Goal: Transaction & Acquisition: Purchase product/service

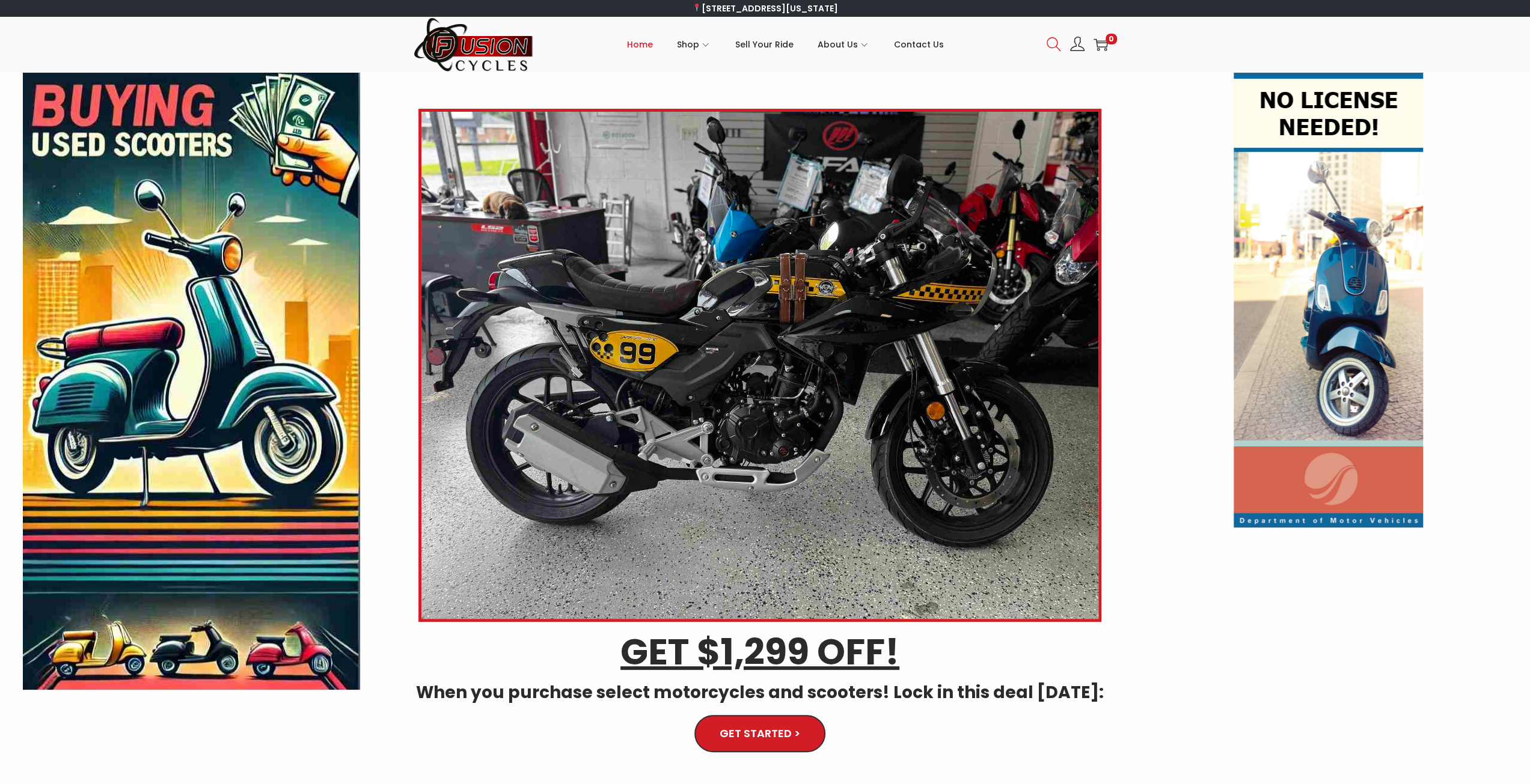
click at [1054, 41] on icon at bounding box center [1054, 45] width 14 height 14
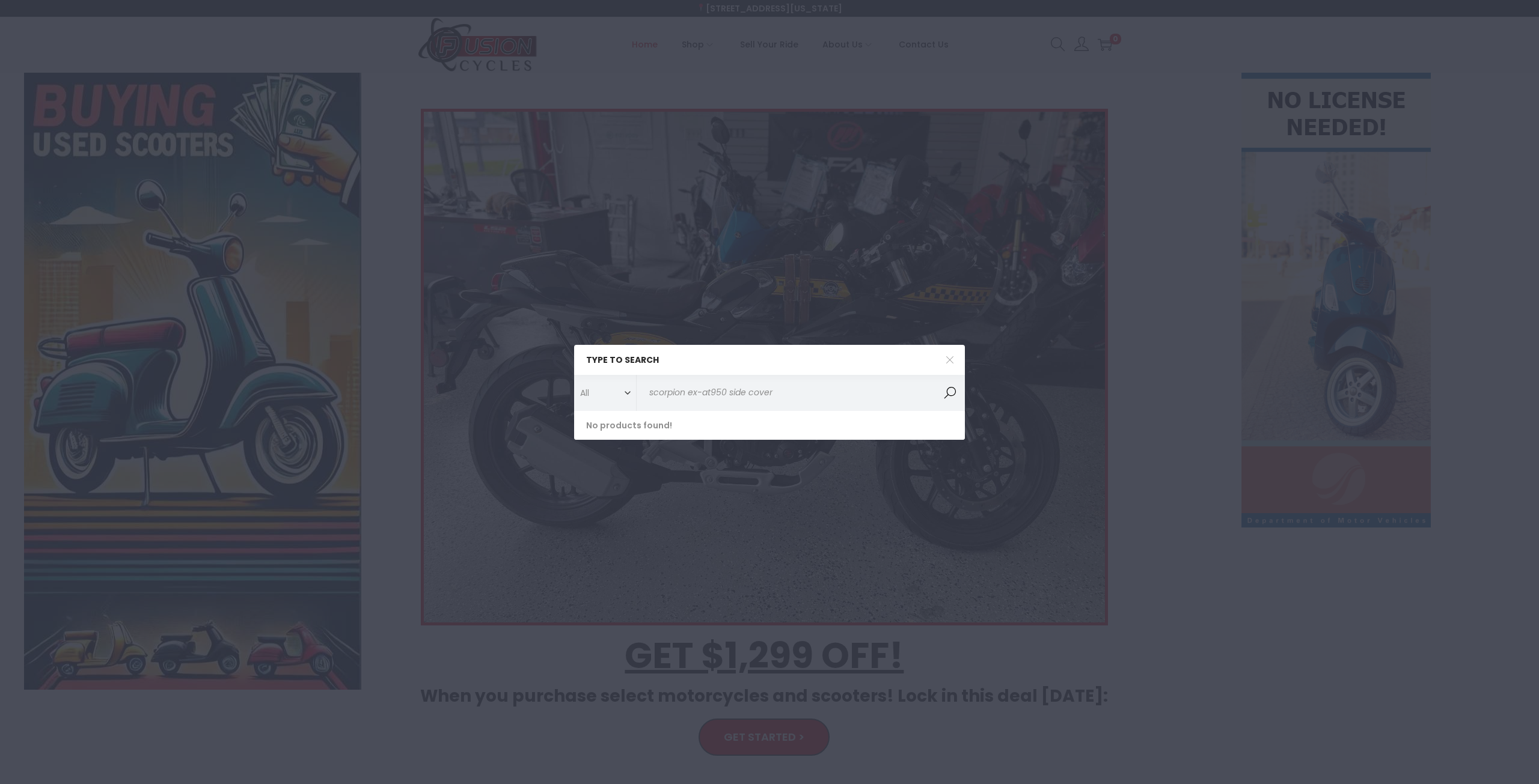
type input "scorpion ex-at950 side cover"
click at [955, 399] on button "Search" at bounding box center [950, 393] width 30 height 36
click at [950, 363] on span at bounding box center [950, 360] width 30 height 30
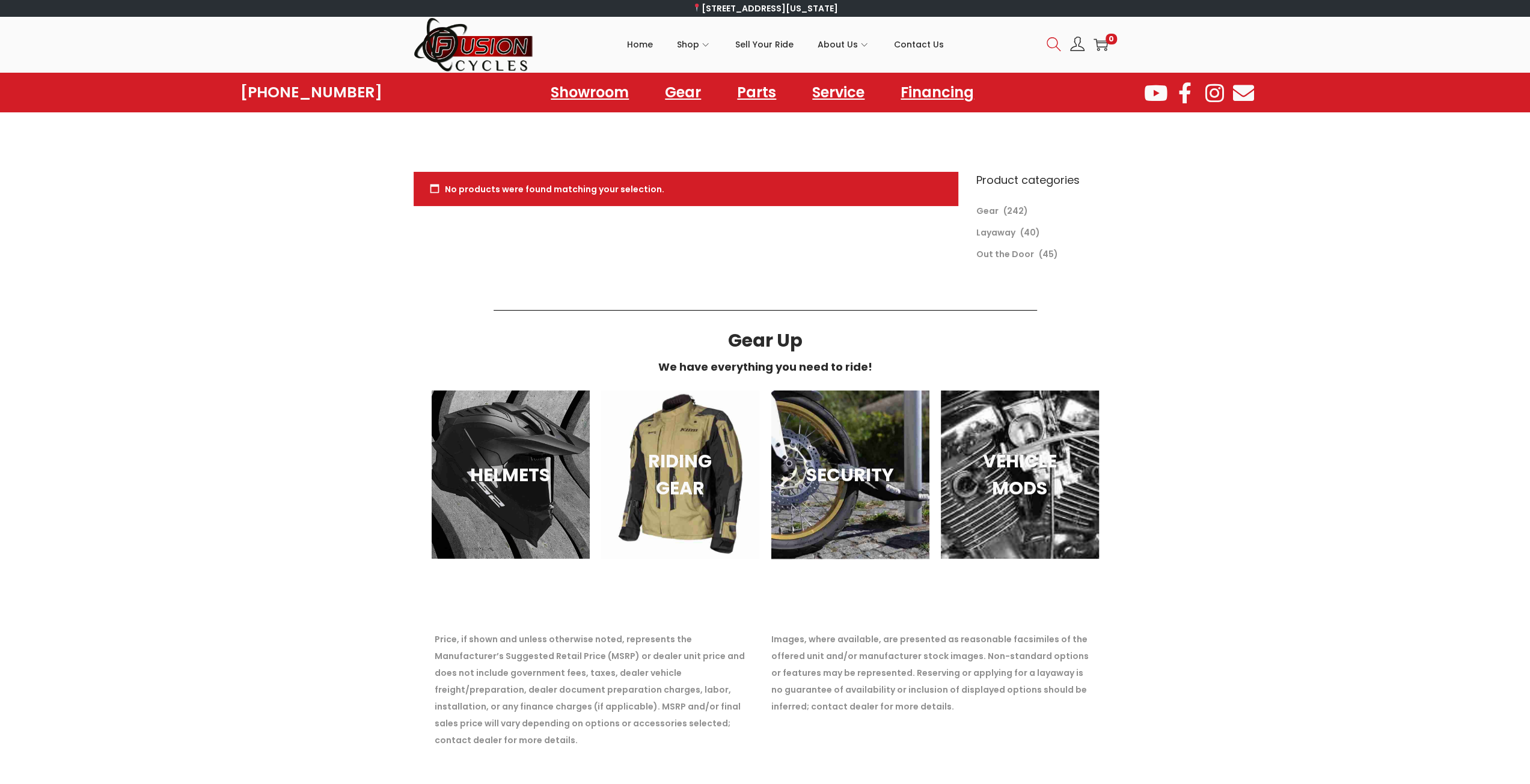
click at [1056, 41] on icon at bounding box center [1053, 44] width 14 height 14
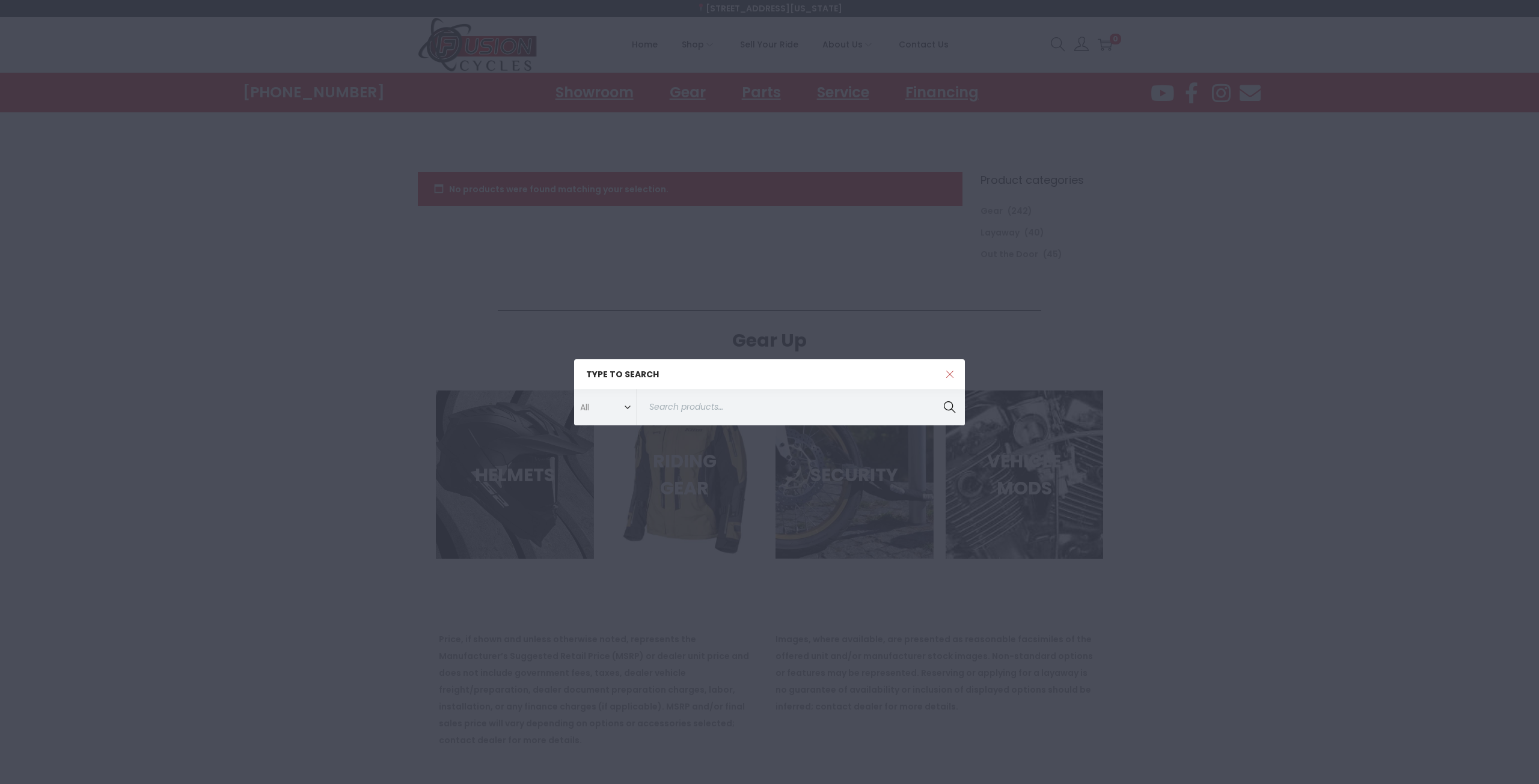
click at [941, 370] on span at bounding box center [950, 374] width 30 height 30
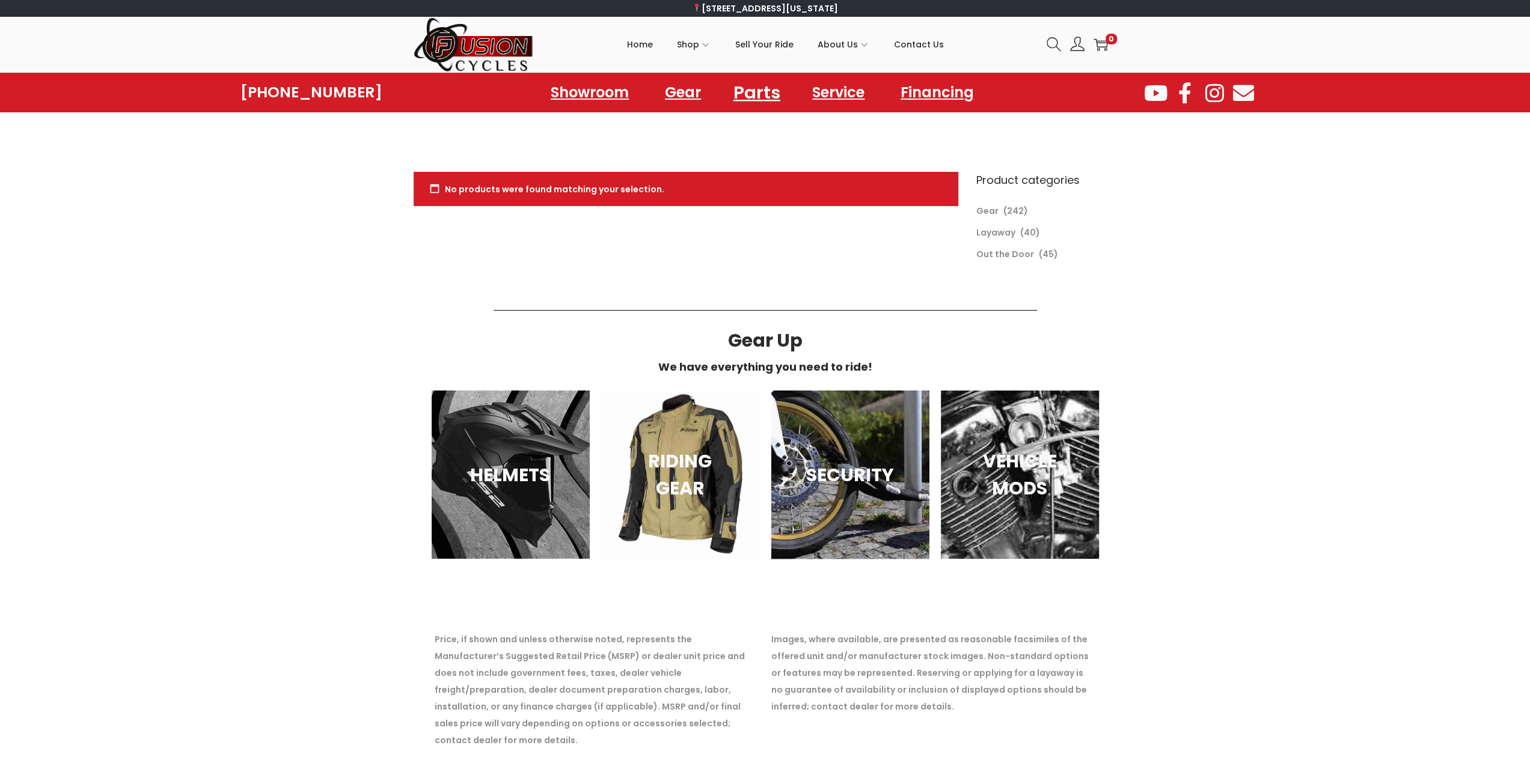
click at [743, 92] on link "Parts" at bounding box center [757, 92] width 76 height 33
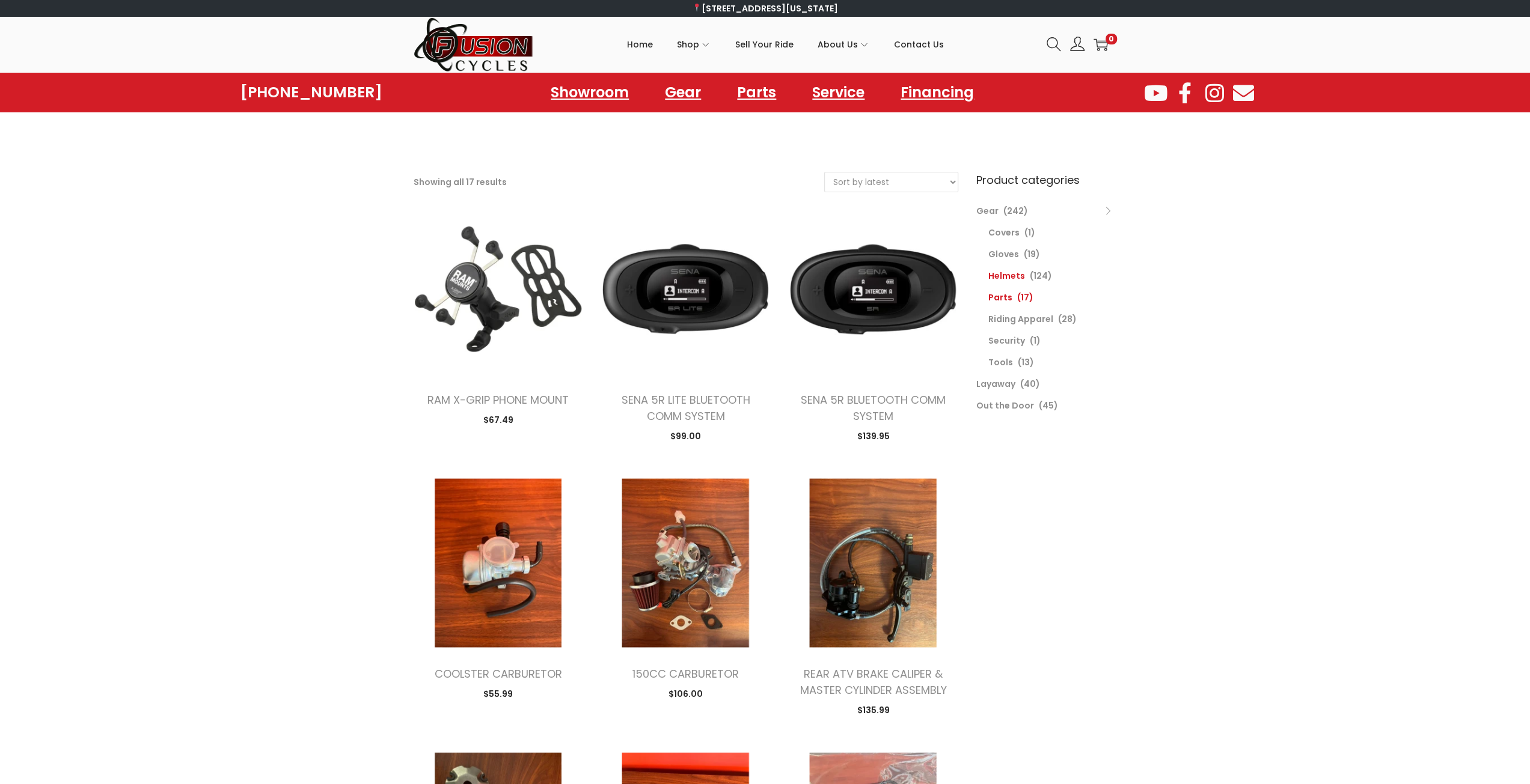
click at [1009, 273] on link "Helmets" at bounding box center [1006, 276] width 37 height 12
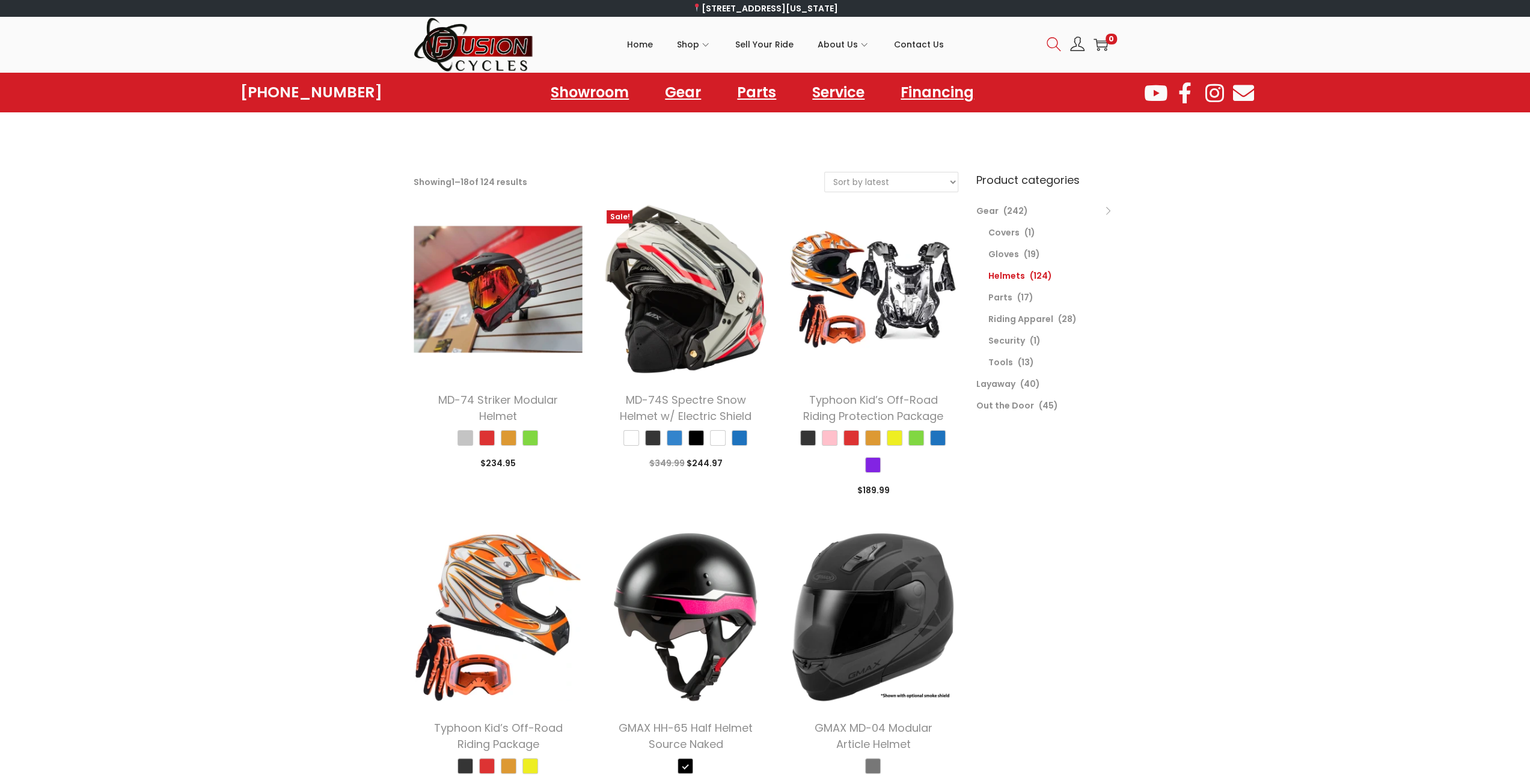
click at [1051, 48] on icon at bounding box center [1054, 45] width 14 height 14
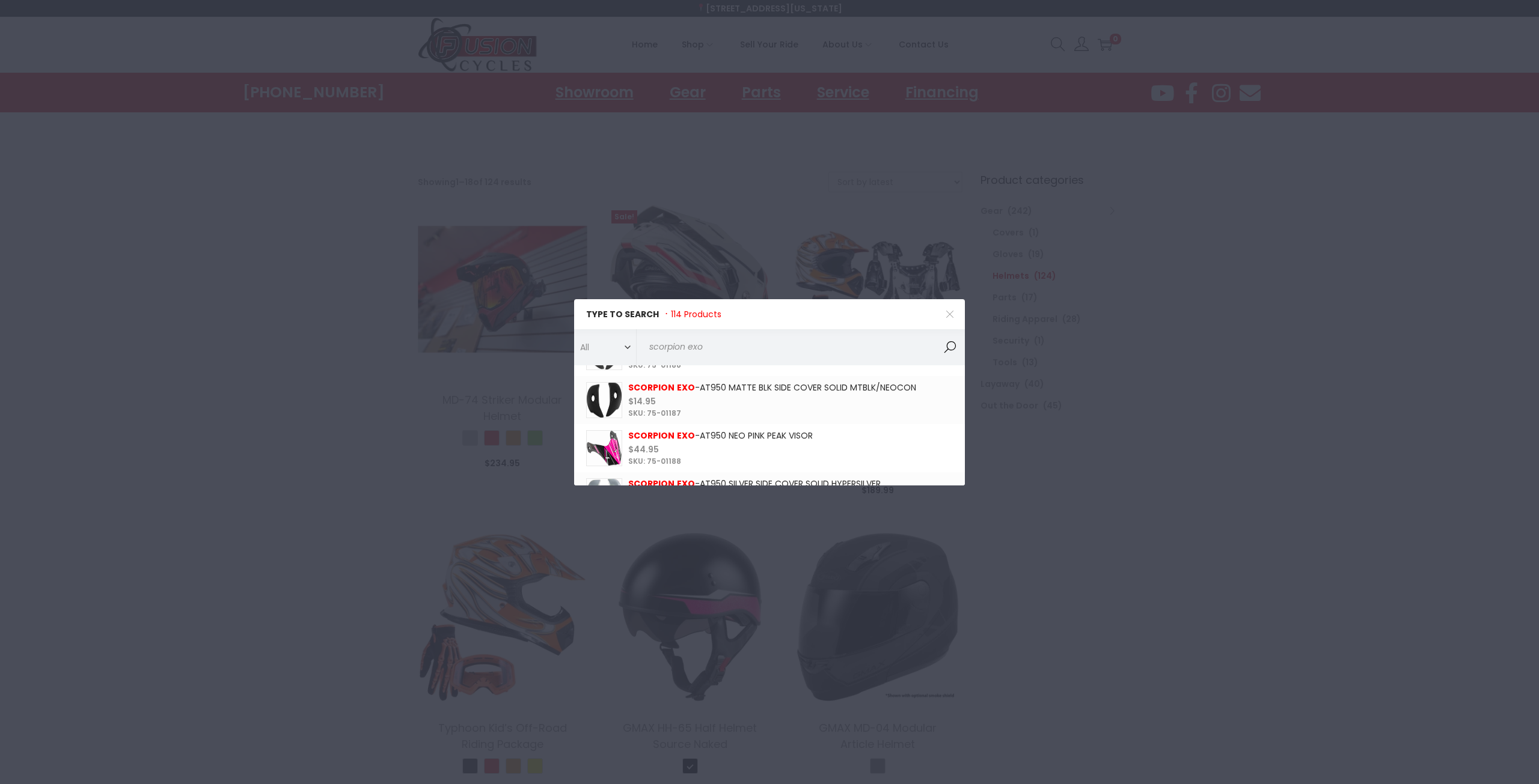
scroll to position [1262, 0]
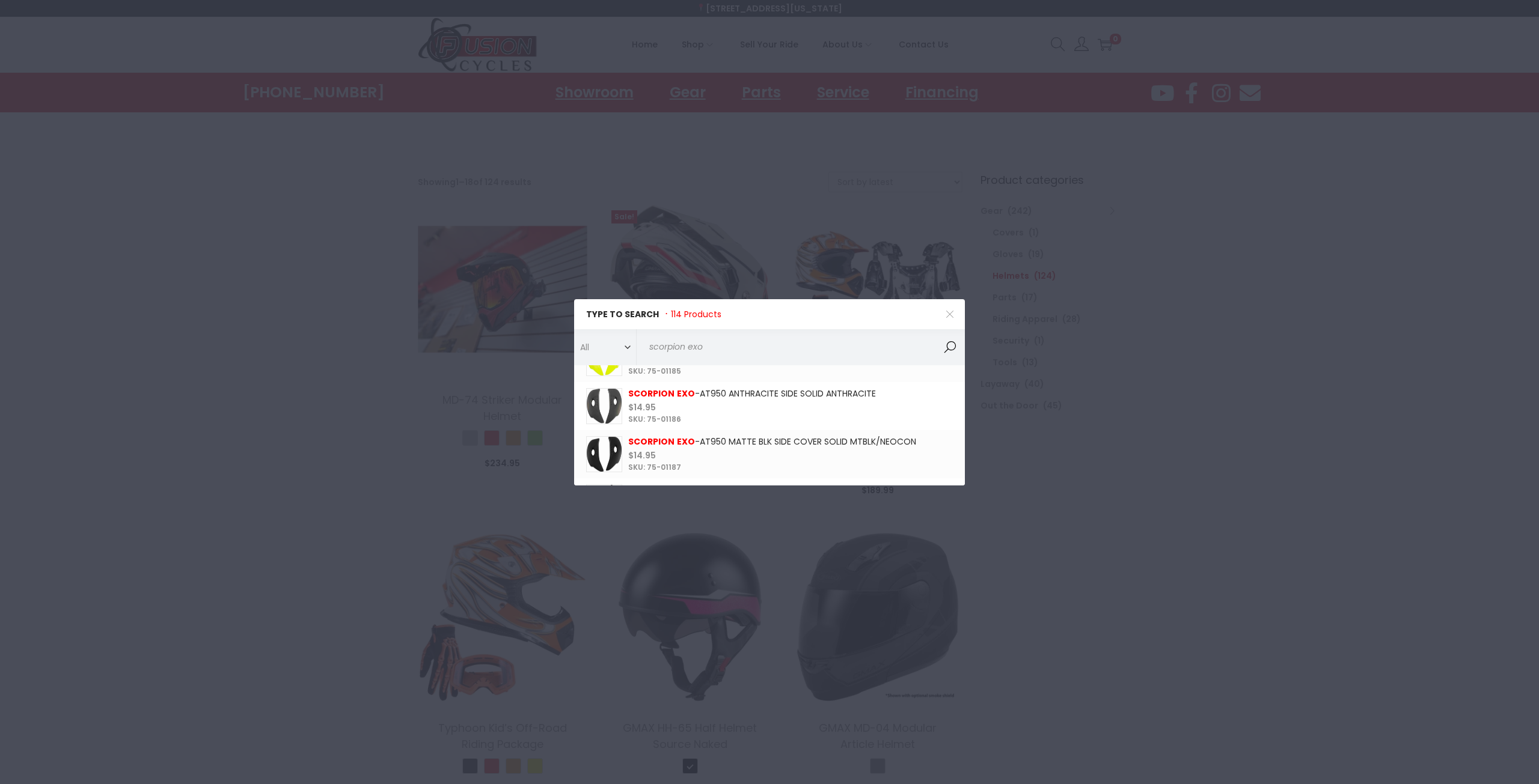
type input "scorpion exo"
click at [815, 445] on link at bounding box center [769, 454] width 391 height 48
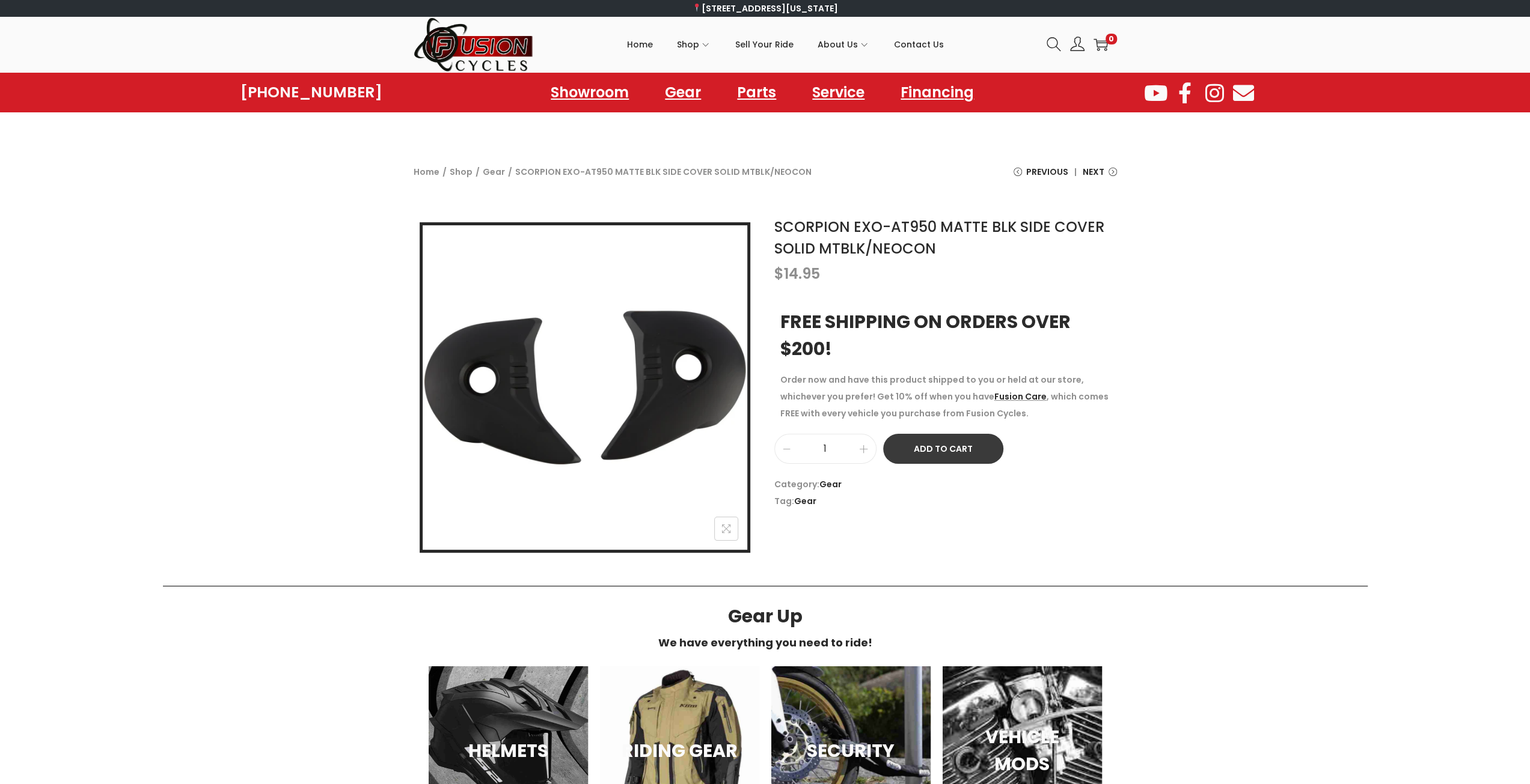
click at [950, 448] on button "Add to Cart" at bounding box center [943, 448] width 120 height 30
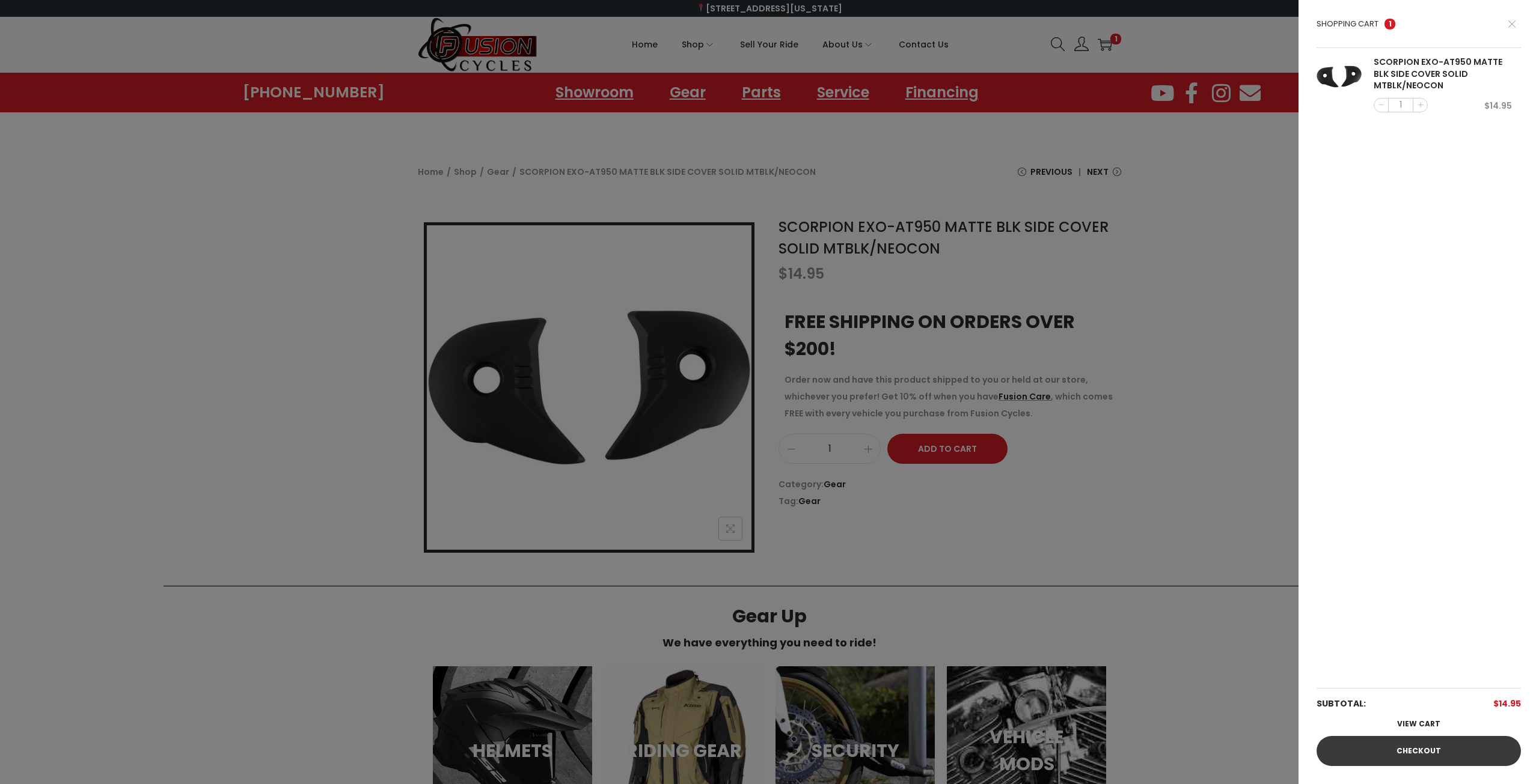
click at [1400, 742] on link "Checkout" at bounding box center [1419, 751] width 205 height 30
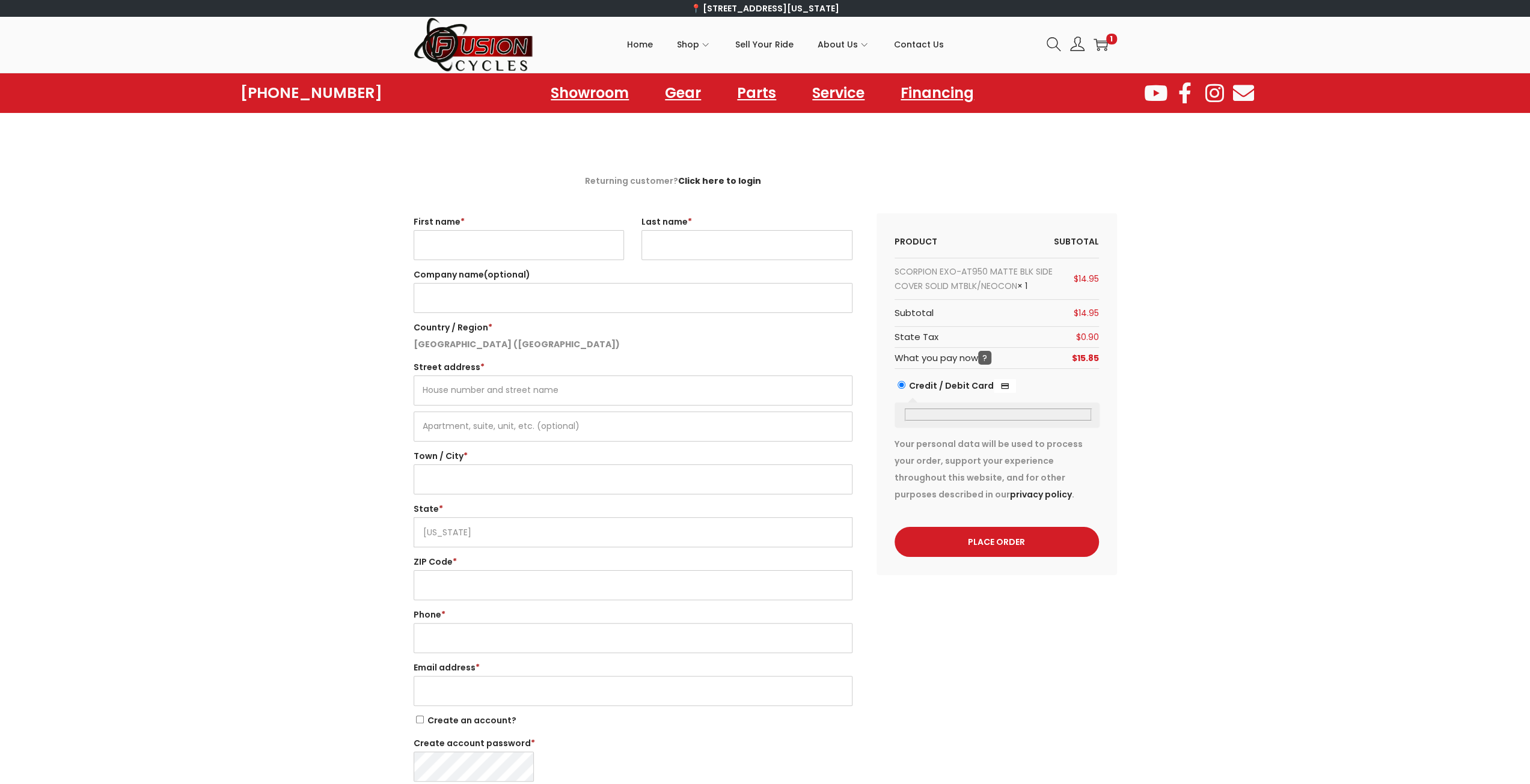
select select "VA"
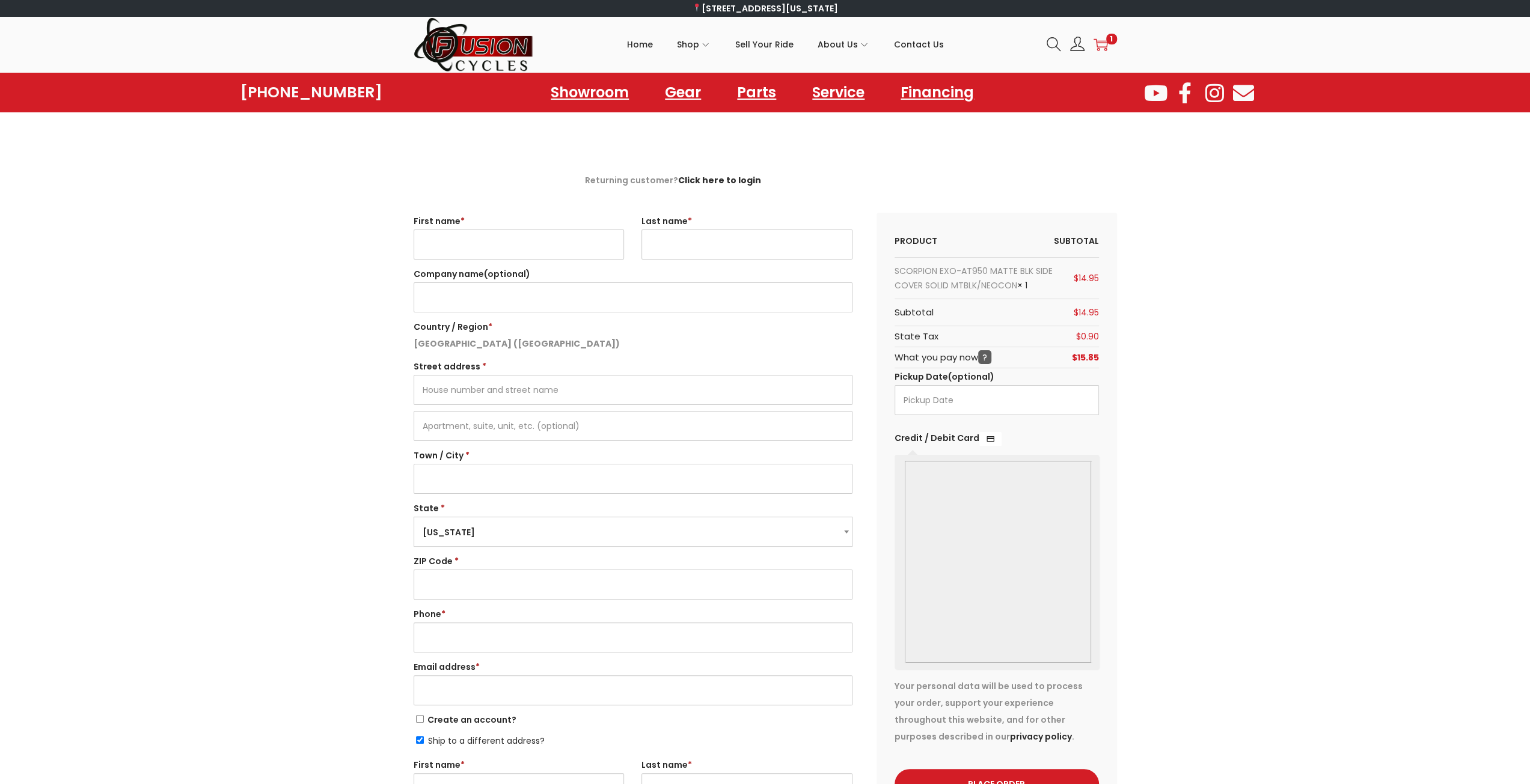
click at [1107, 48] on icon "image/svg+xml" at bounding box center [1101, 45] width 14 height 14
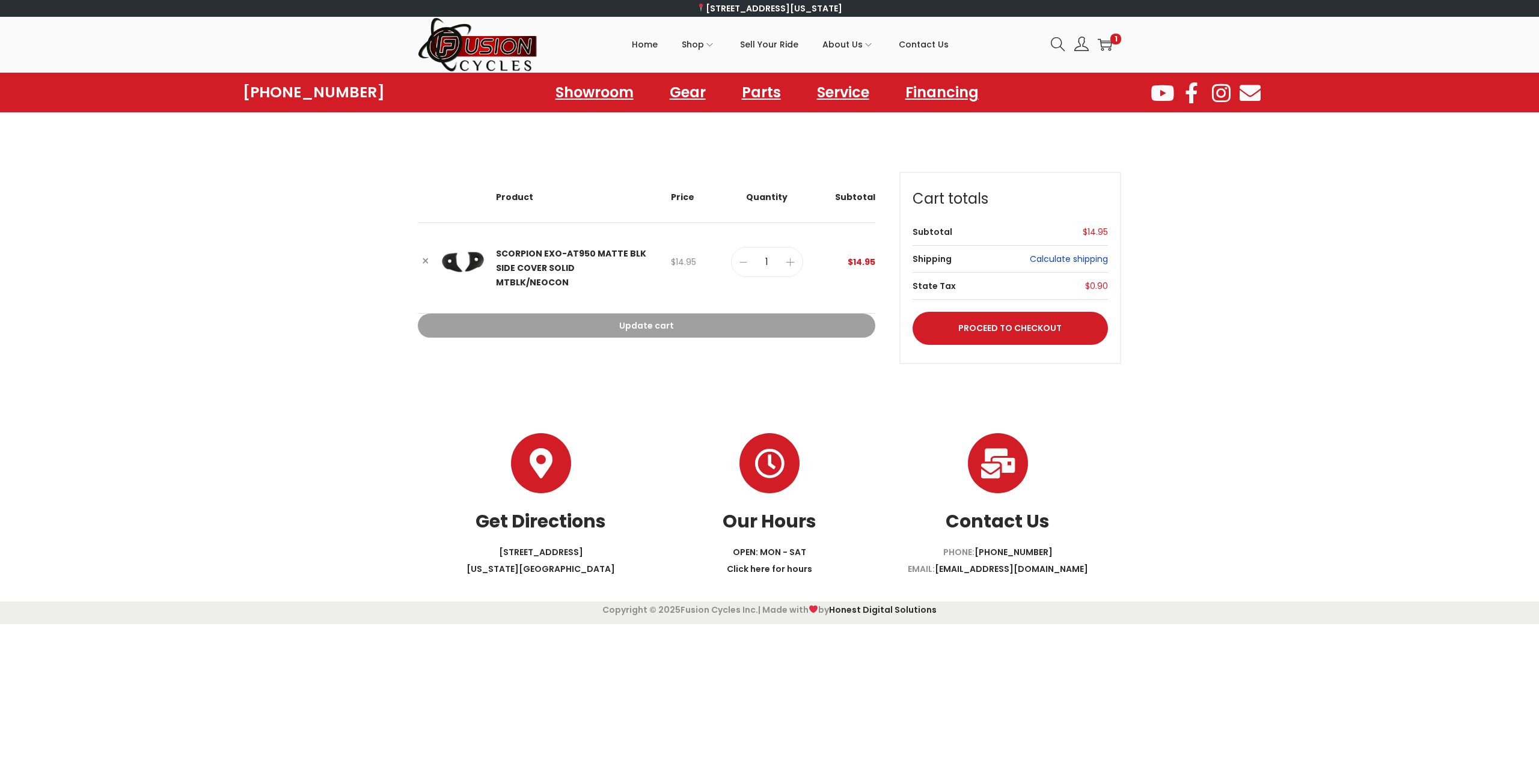
click at [1052, 256] on link "Calculate shipping" at bounding box center [1068, 259] width 78 height 12
select select "VA"
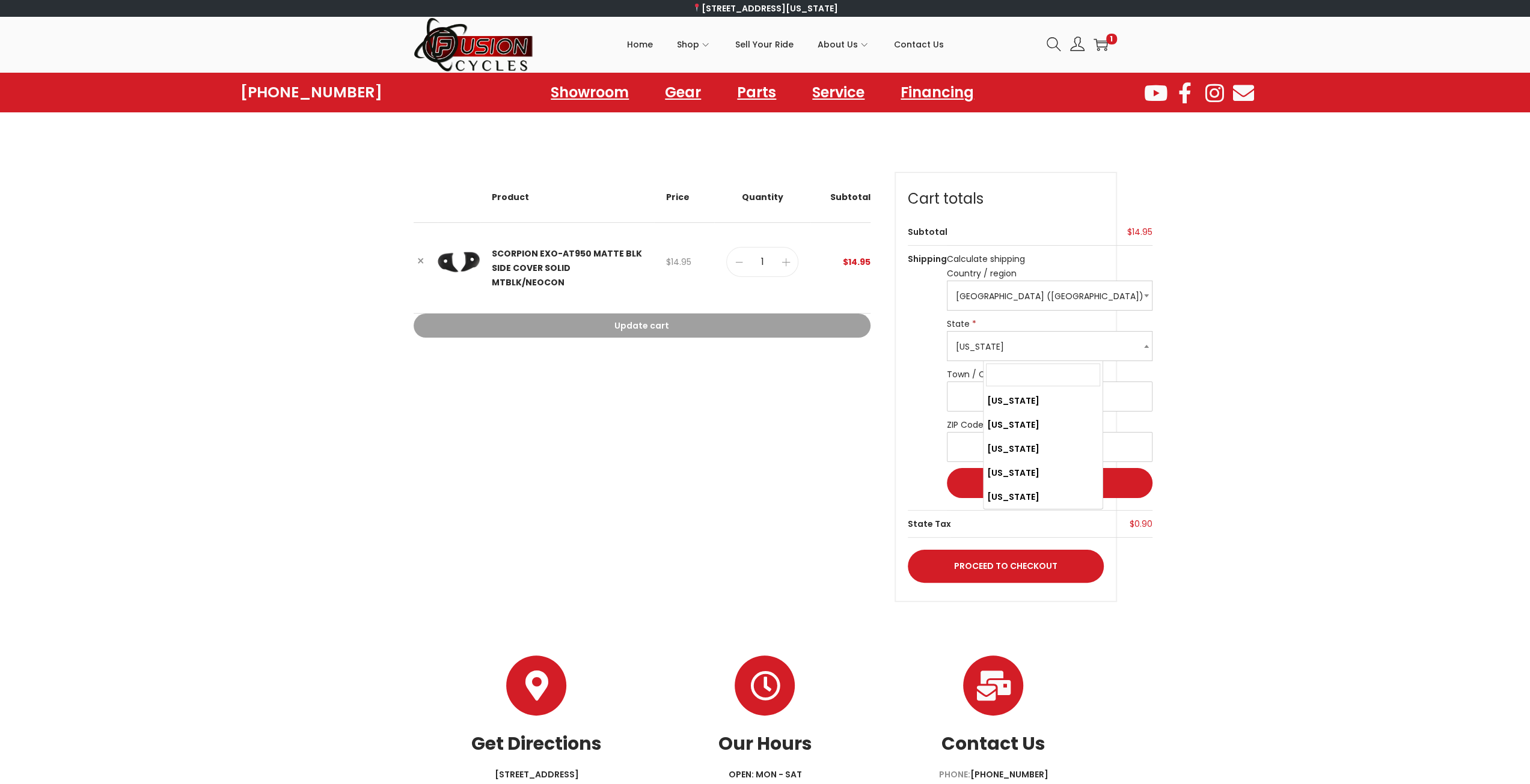
click at [1055, 341] on span "Virginia" at bounding box center [1050, 347] width 205 height 30
type input "okl"
select select "OK"
click at [1017, 404] on input "Town / City *" at bounding box center [1050, 396] width 206 height 30
type input "Midwest City"
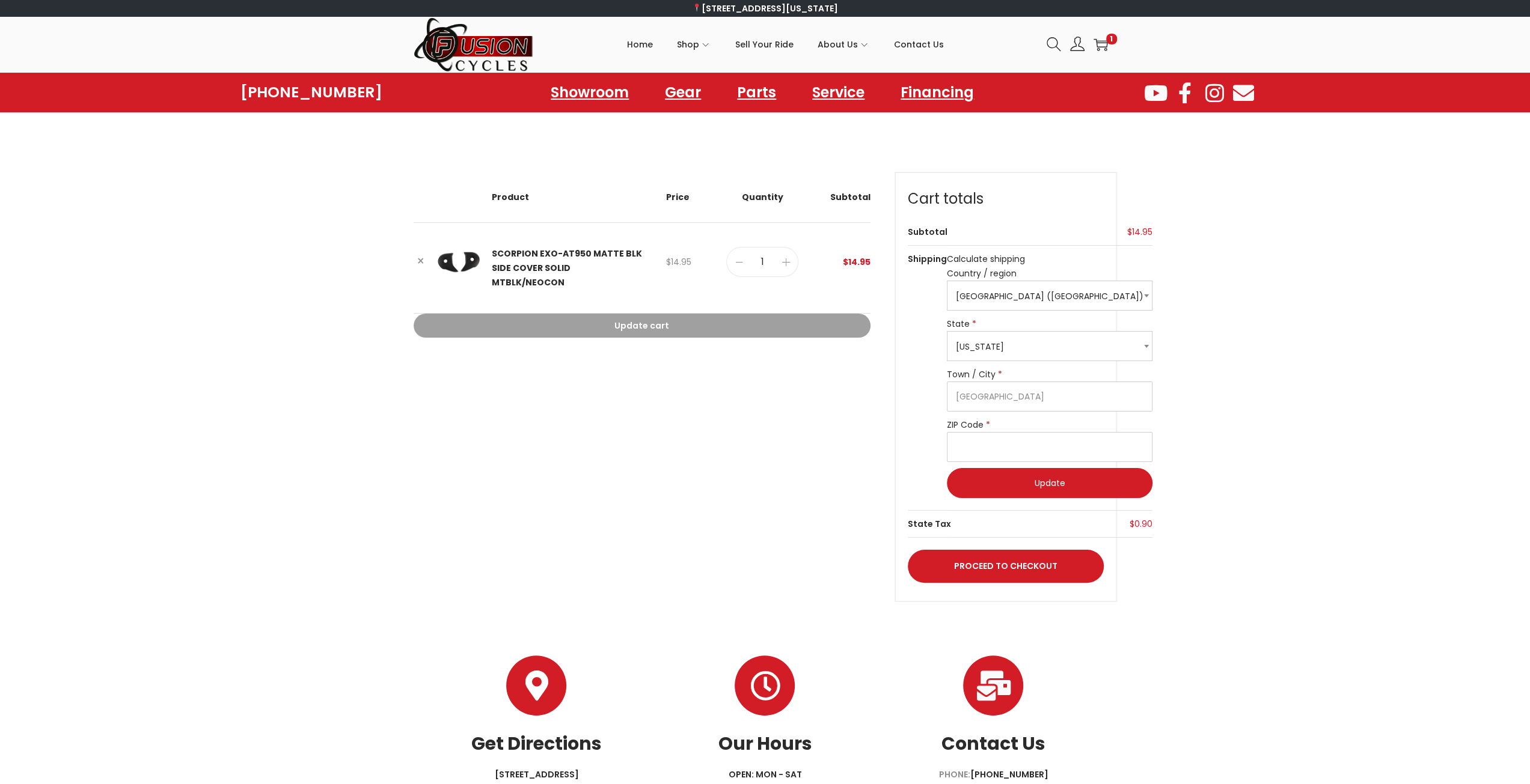
type input "73110"
click at [1023, 490] on button "Update" at bounding box center [1050, 483] width 206 height 30
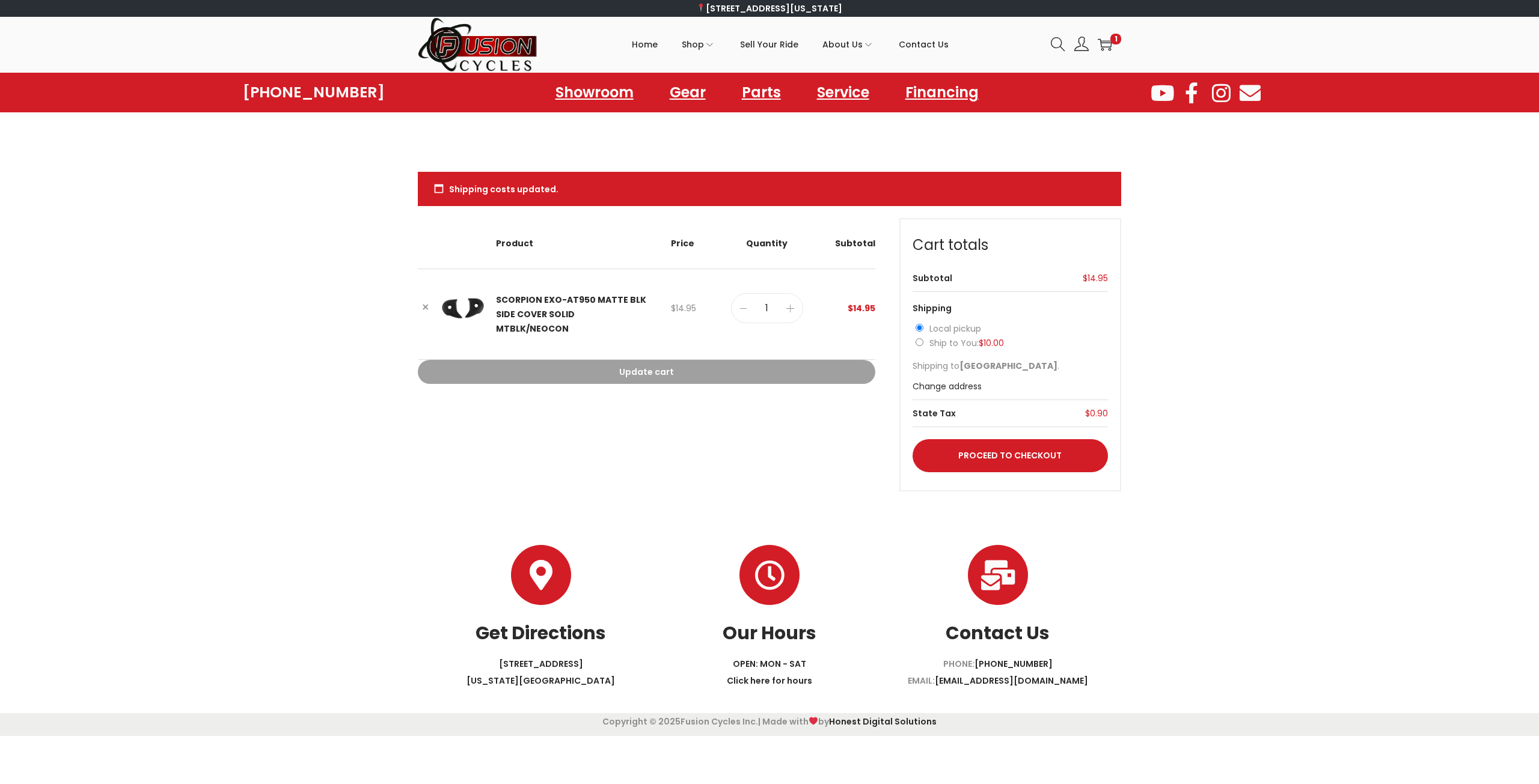
click at [964, 346] on label "Ship to You: $ 10.00" at bounding box center [966, 343] width 74 height 12
click at [924, 346] on input "Ship to You: $ 10.00" at bounding box center [919, 342] width 8 height 8
radio input "true"
click at [1044, 457] on link "Proceed to checkout" at bounding box center [1011, 456] width 196 height 33
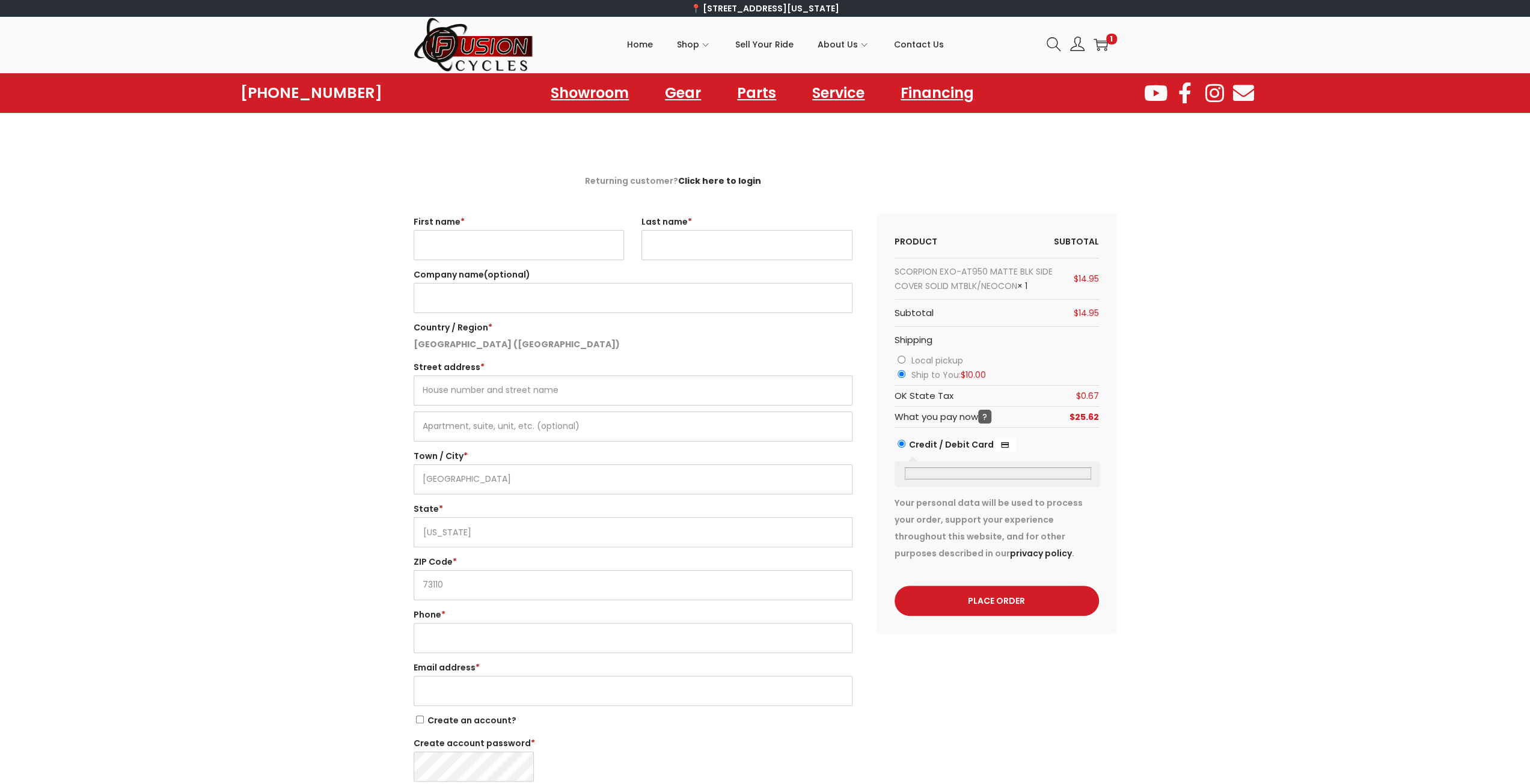
select select "OK"
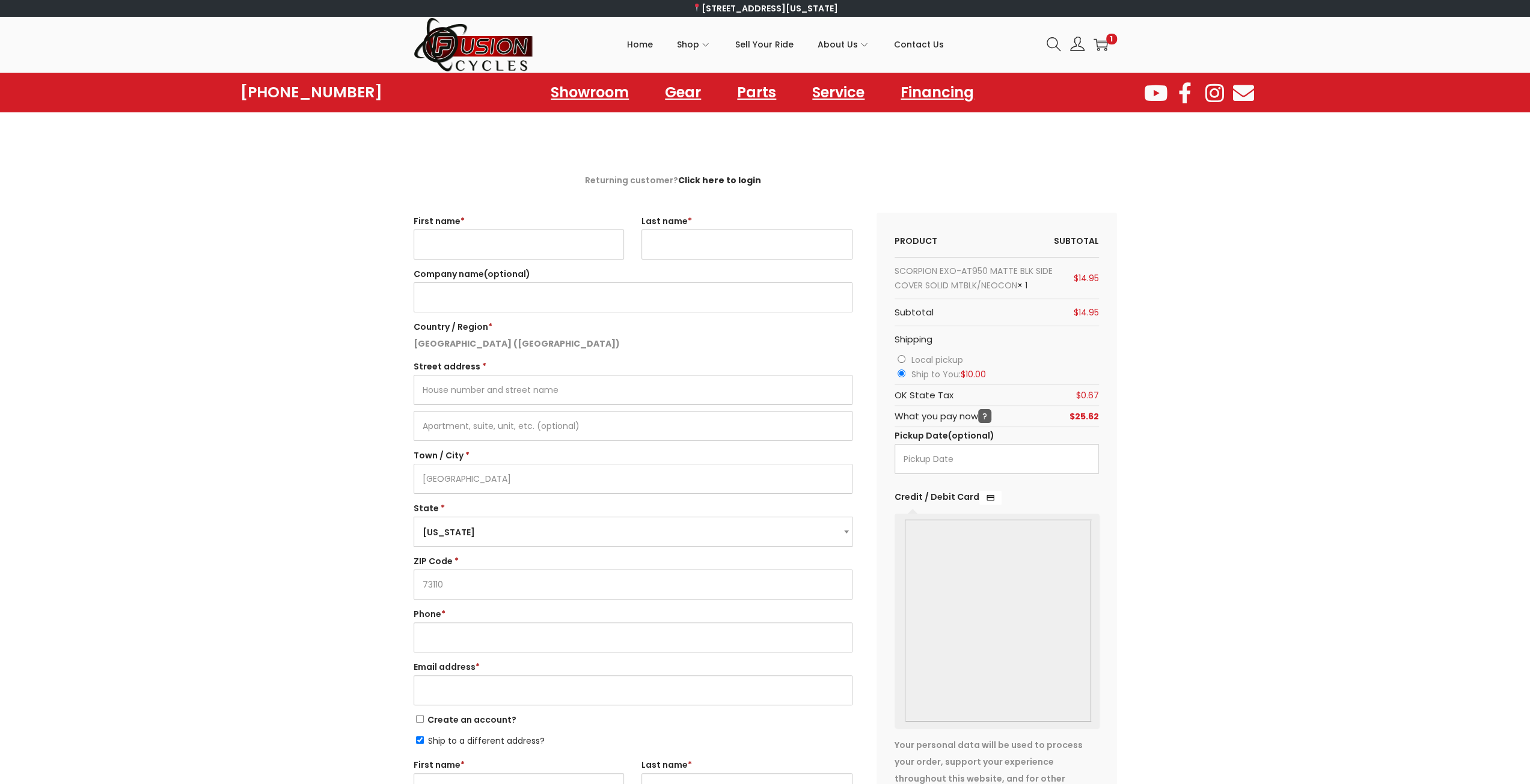
click at [427, 239] on input "First name *" at bounding box center [519, 245] width 210 height 30
type input "Kenneth"
type input "A Beachler"
type input "1712 Sandra Drive"
click at [658, 246] on input "A Beachler" at bounding box center [747, 245] width 210 height 30
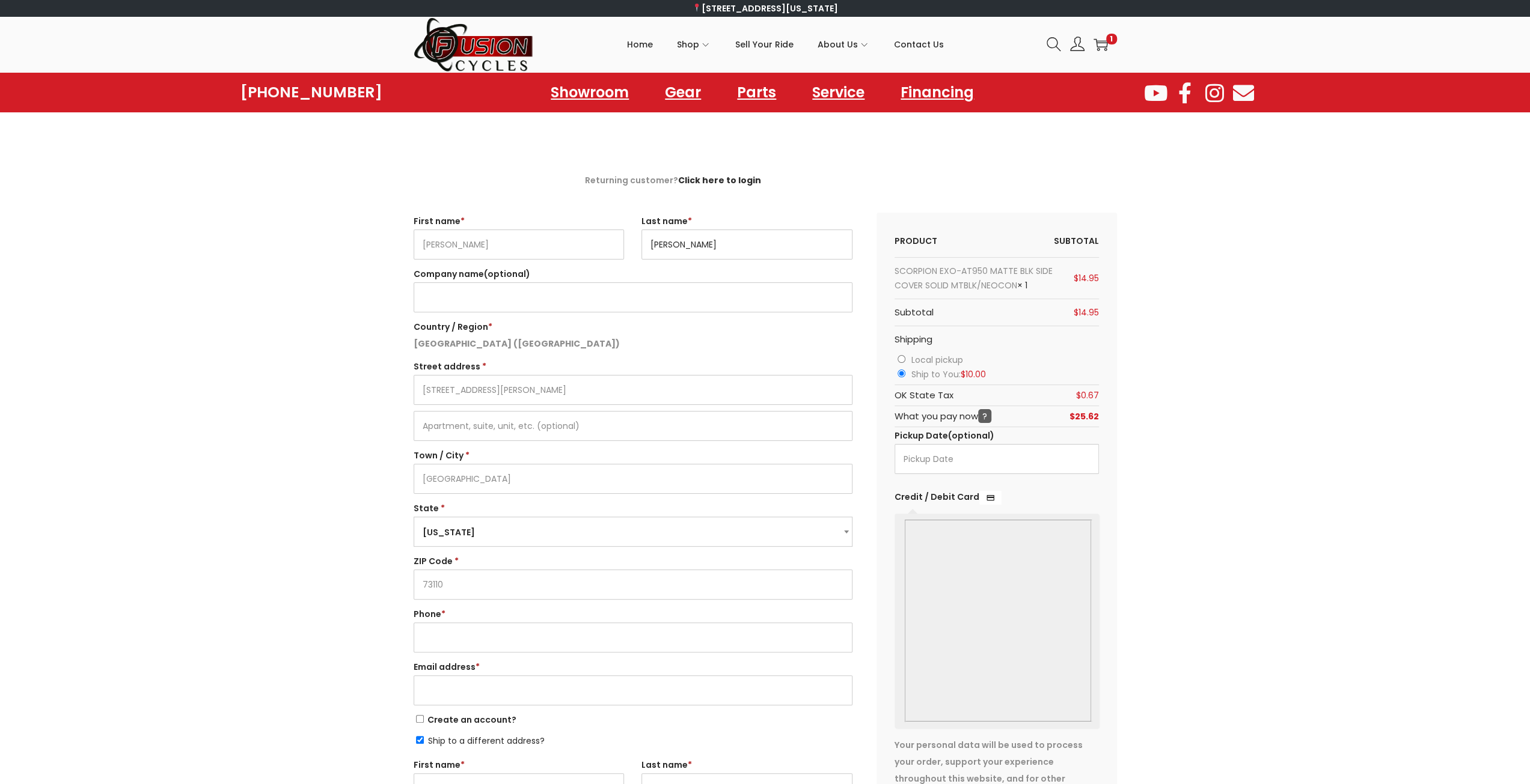
type input "Beachler"
click at [529, 633] on input "Phone *" at bounding box center [633, 638] width 439 height 30
type input "4053532738"
click at [517, 683] on input "Email address *" at bounding box center [633, 690] width 439 height 30
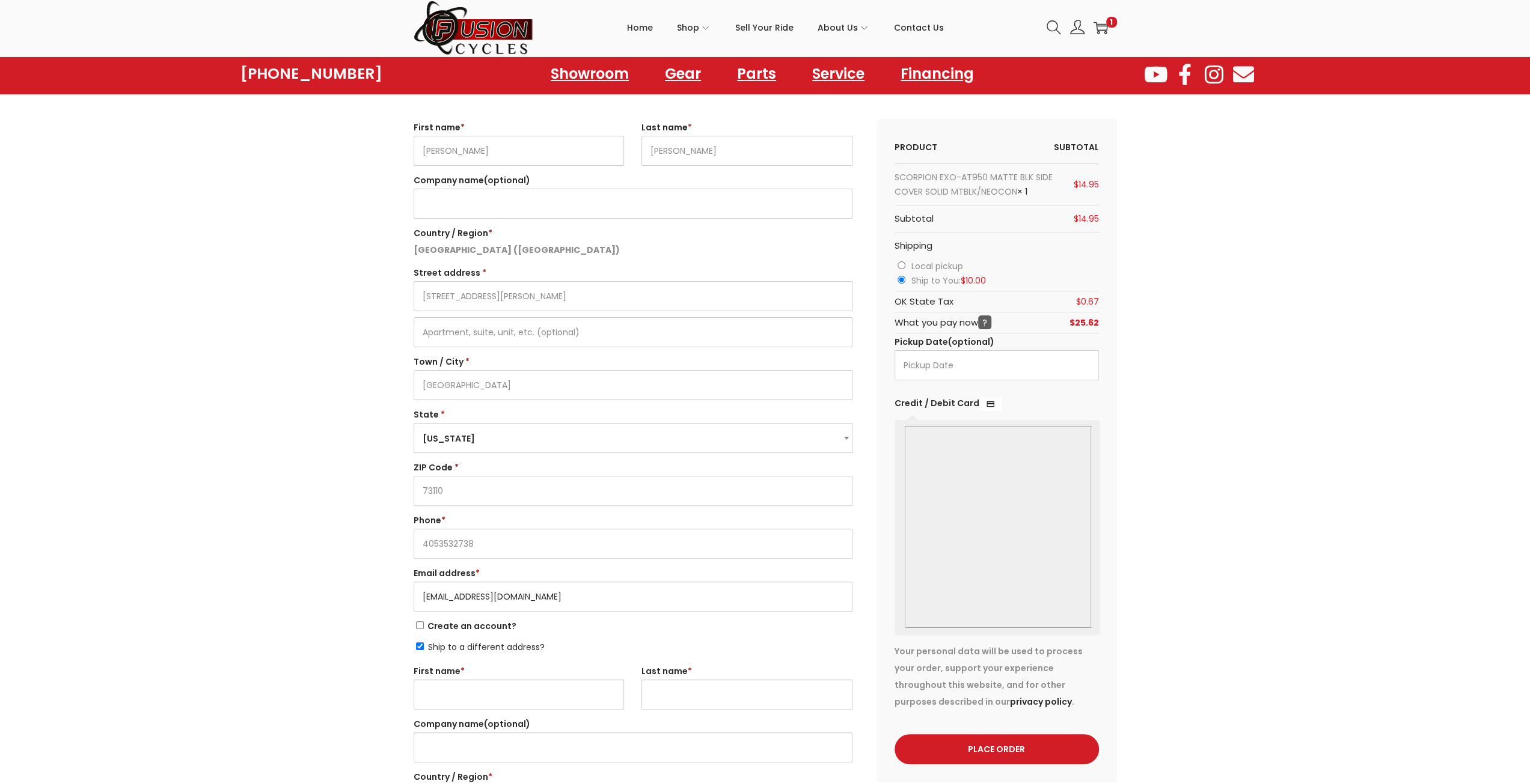
scroll to position [120, 0]
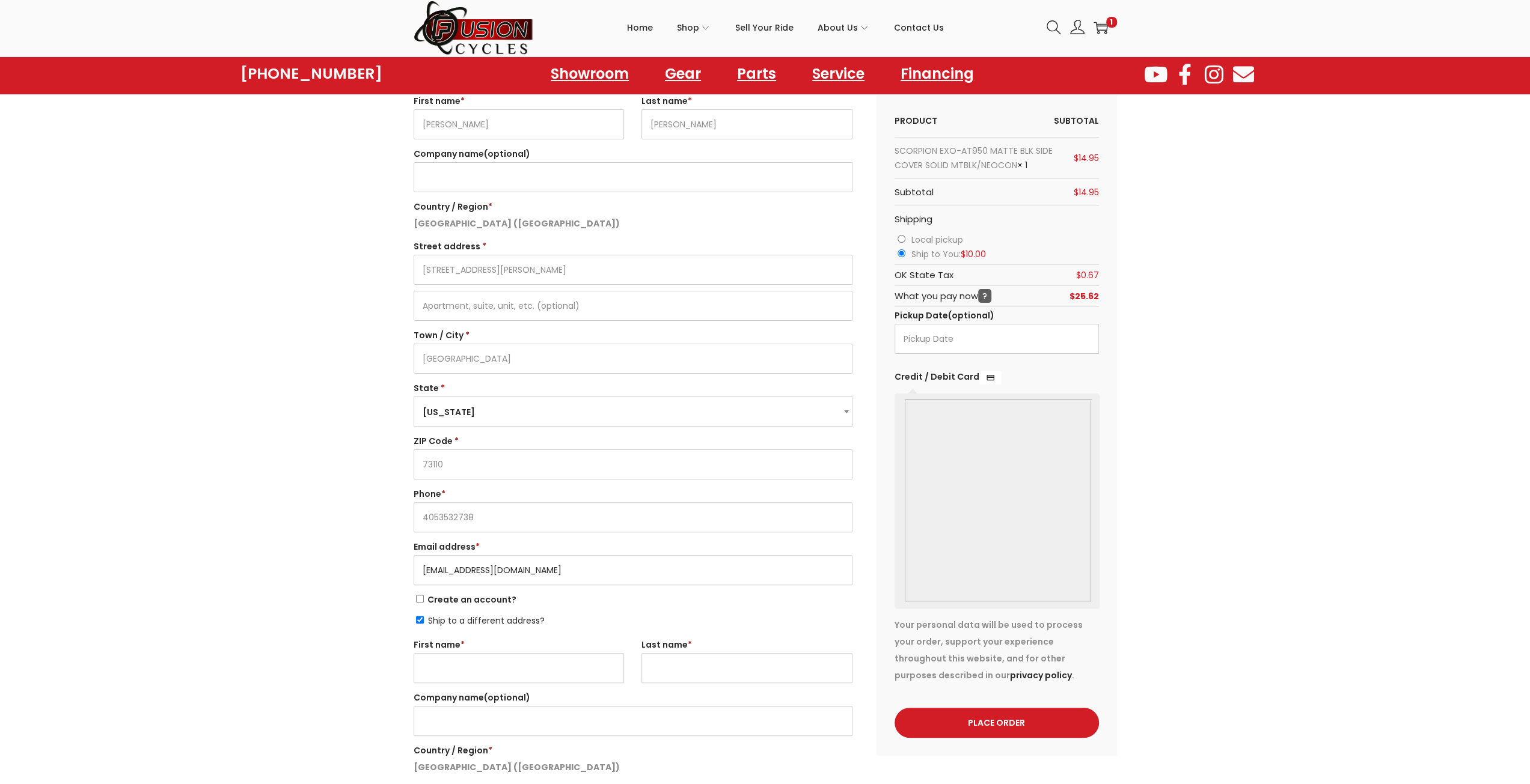
type input "kenbeachler+fusioncycles@gmail.com"
click at [420, 619] on input "Ship to a different address?" at bounding box center [420, 620] width 8 height 8
checkbox input "false"
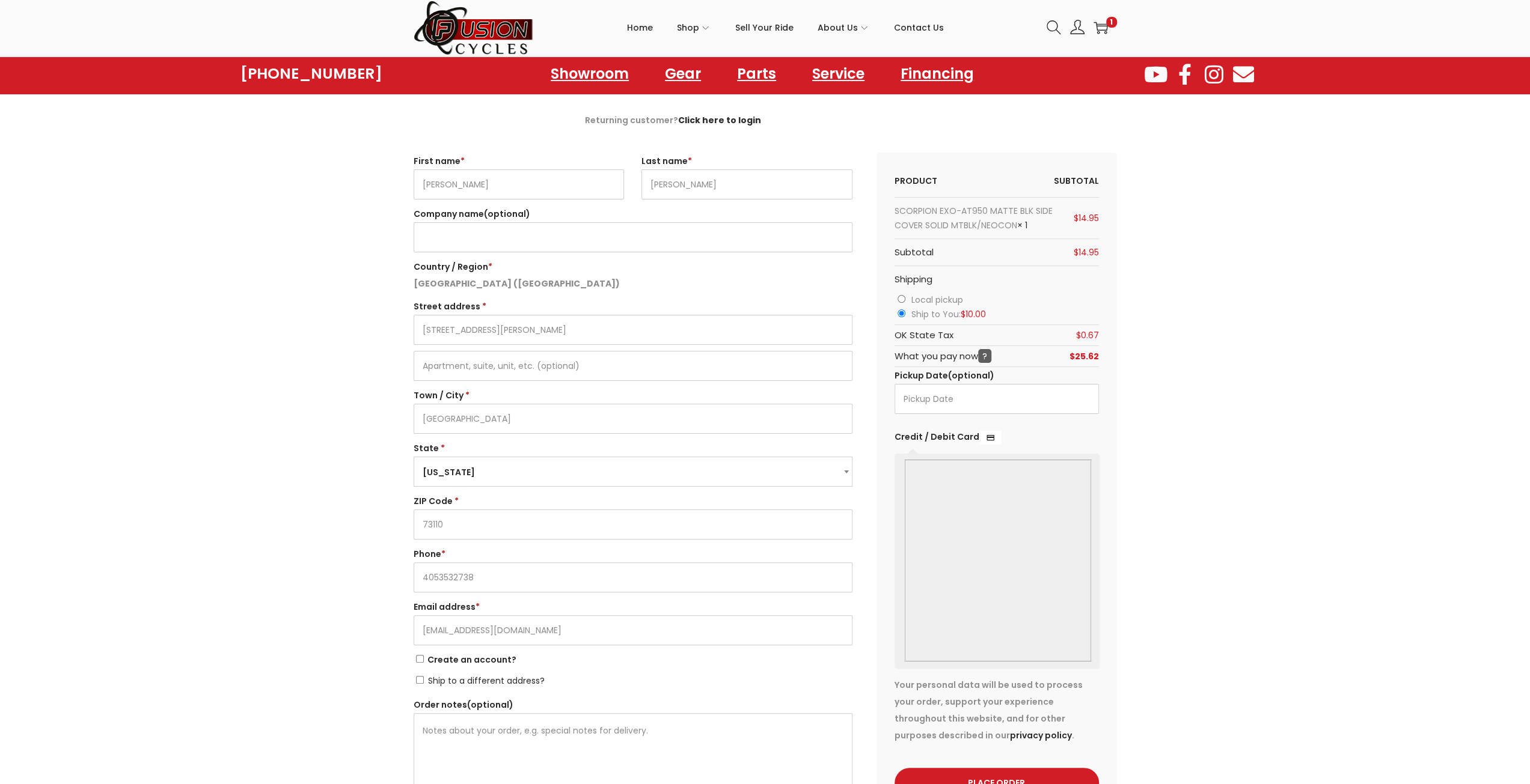
scroll to position [0, 0]
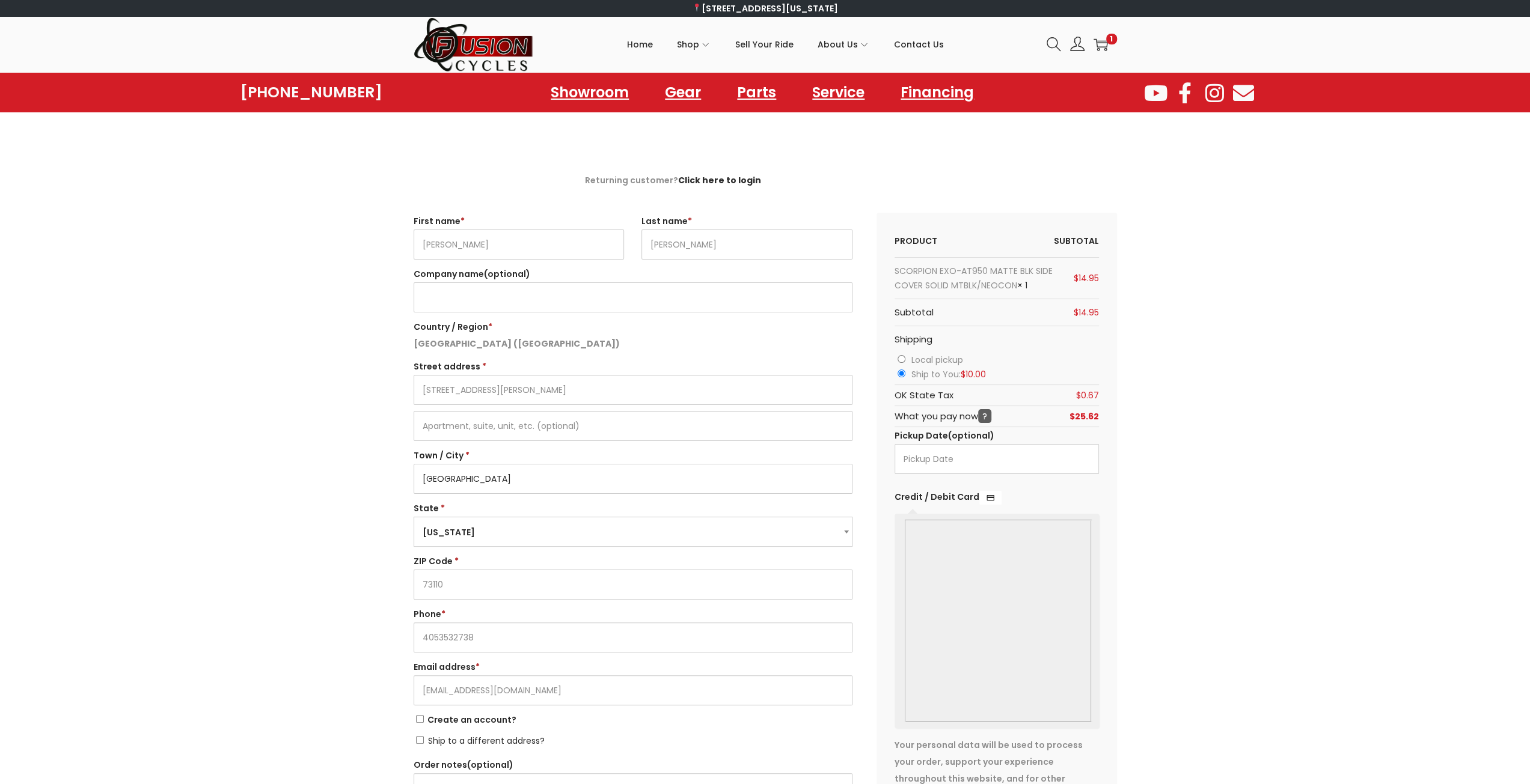
click at [464, 484] on input "[GEOGRAPHIC_DATA]" at bounding box center [633, 479] width 439 height 30
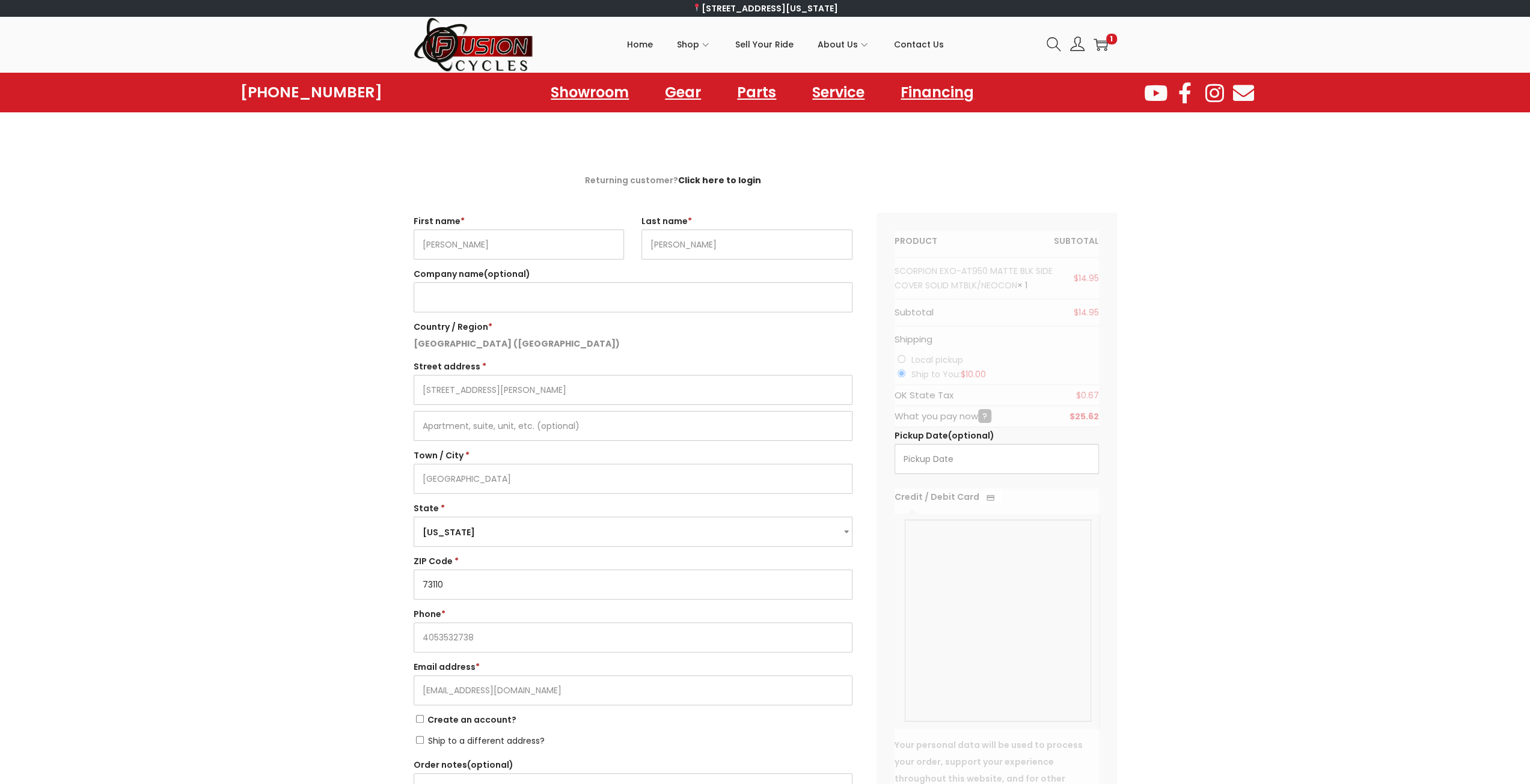
click at [481, 588] on input "73110" at bounding box center [633, 585] width 439 height 30
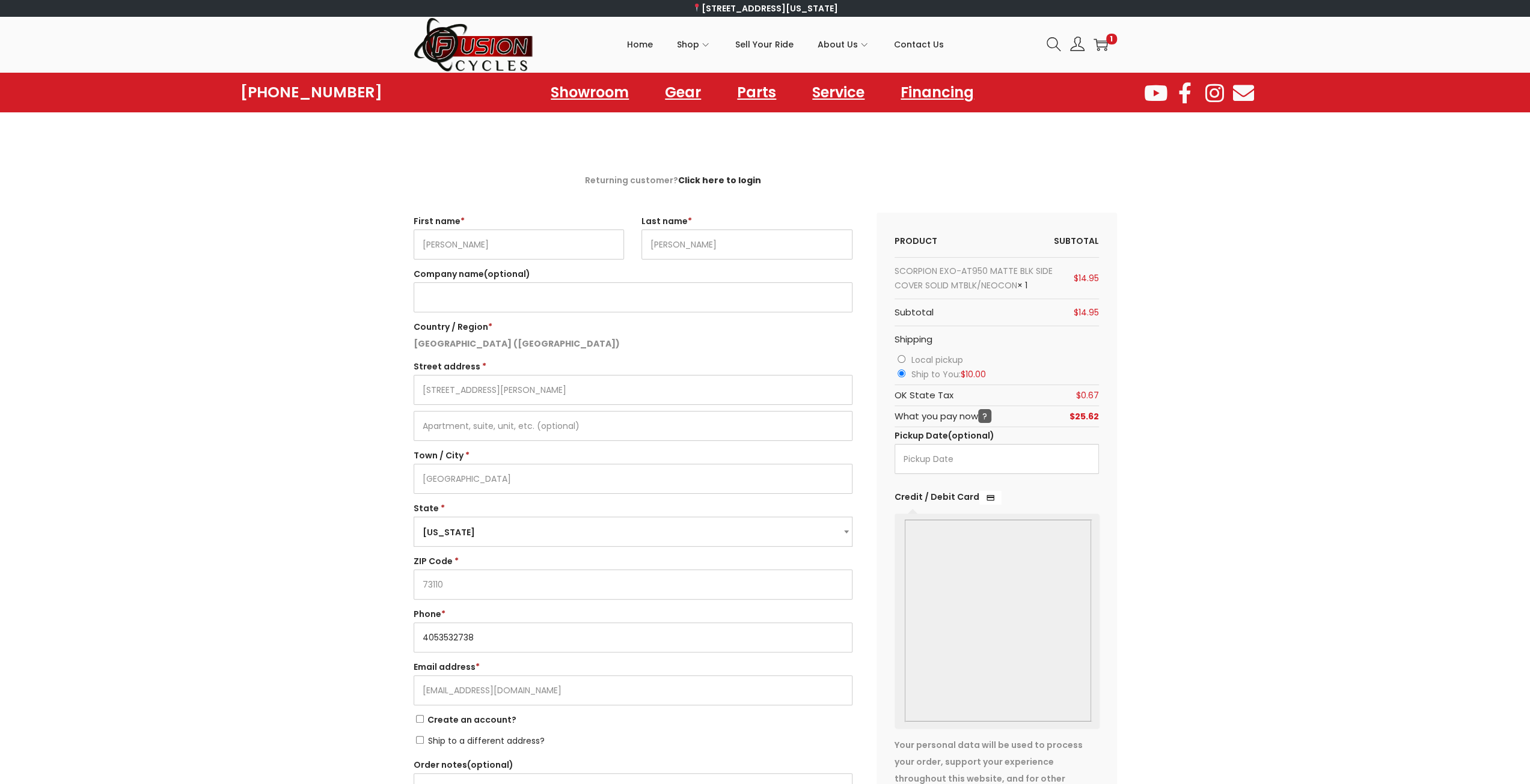
click at [510, 634] on input "4053532738" at bounding box center [633, 638] width 439 height 30
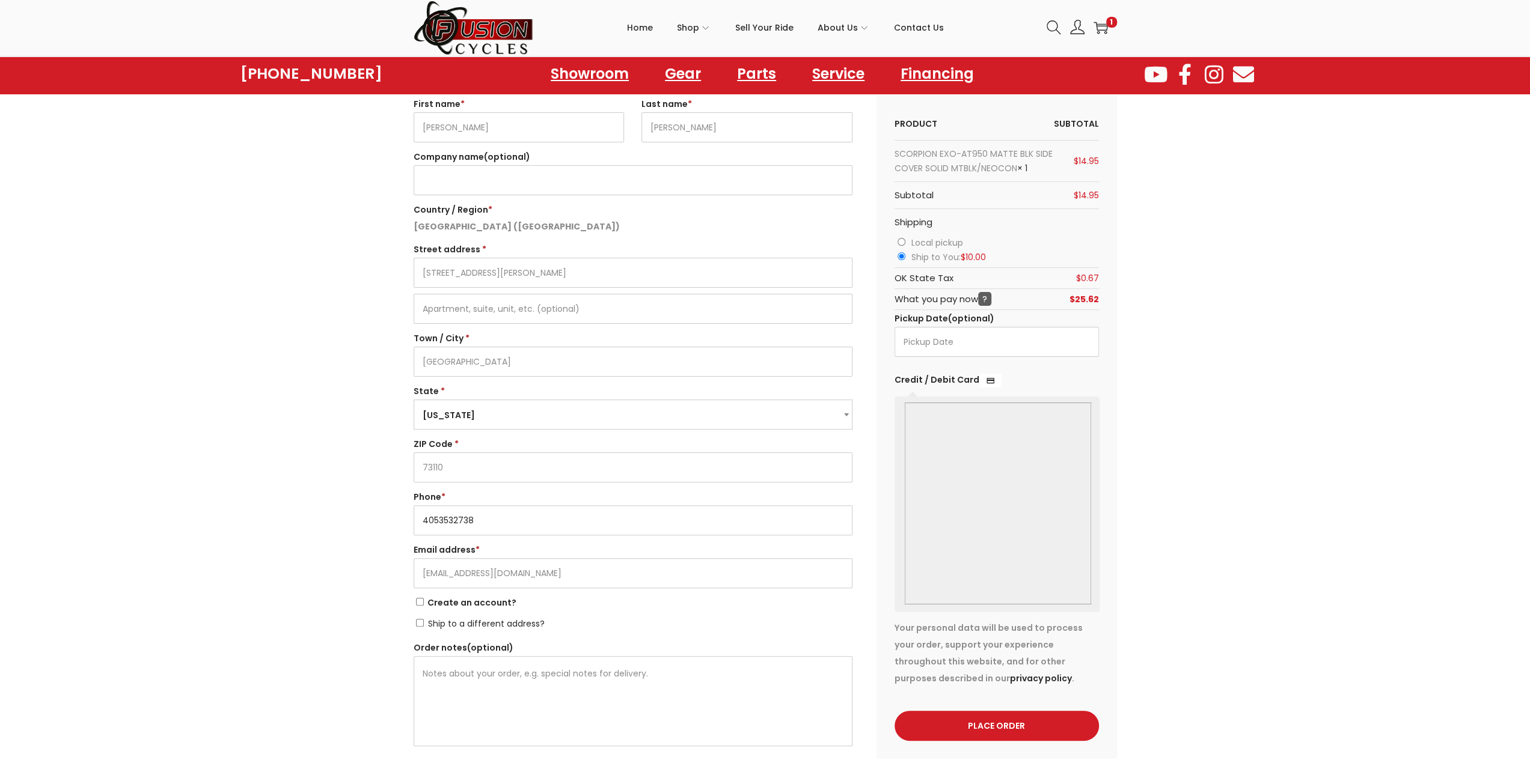
scroll to position [120, 0]
click at [527, 573] on input "kenbeachler+fusioncycles@gmail.com" at bounding box center [633, 570] width 439 height 30
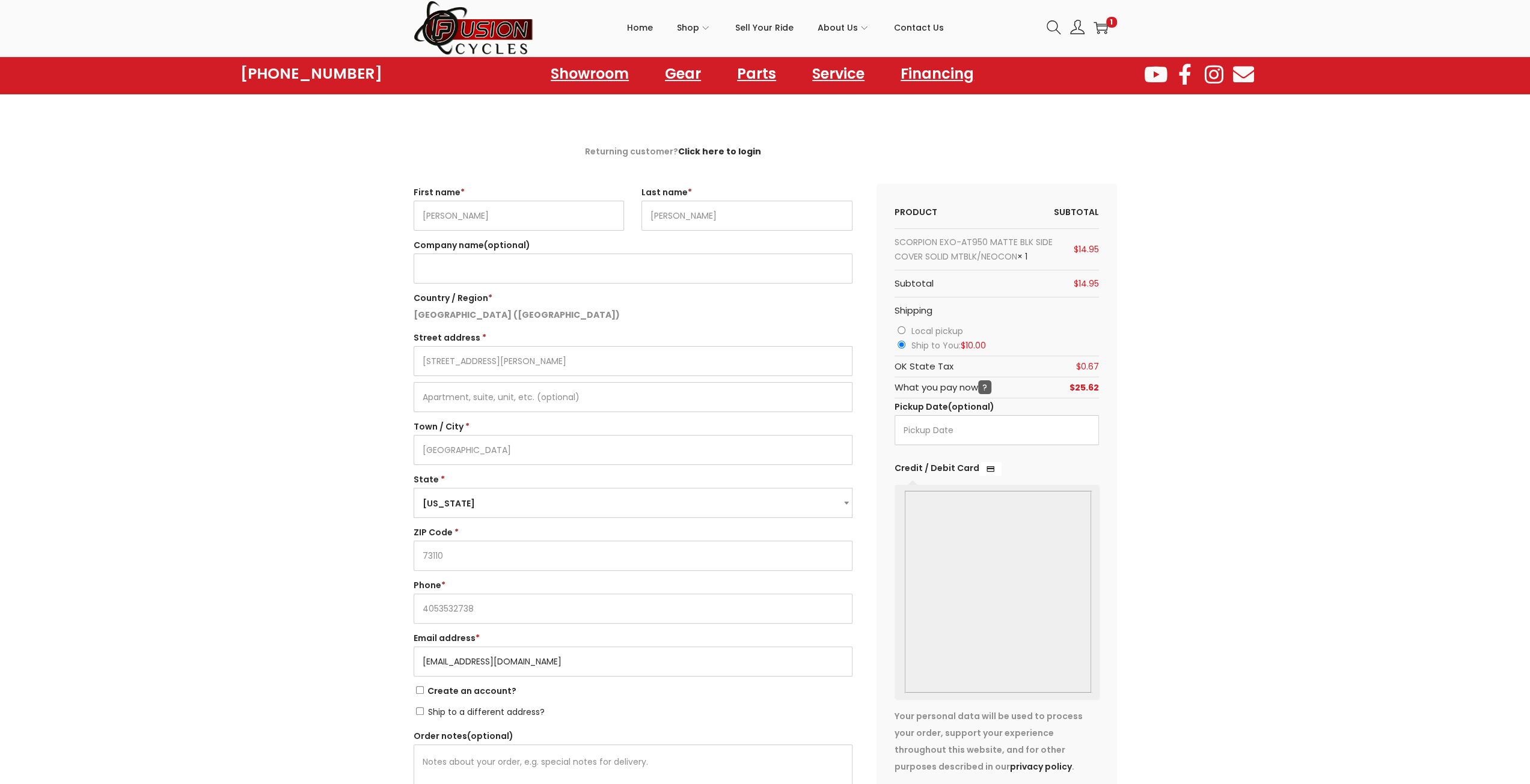
scroll to position [0, 0]
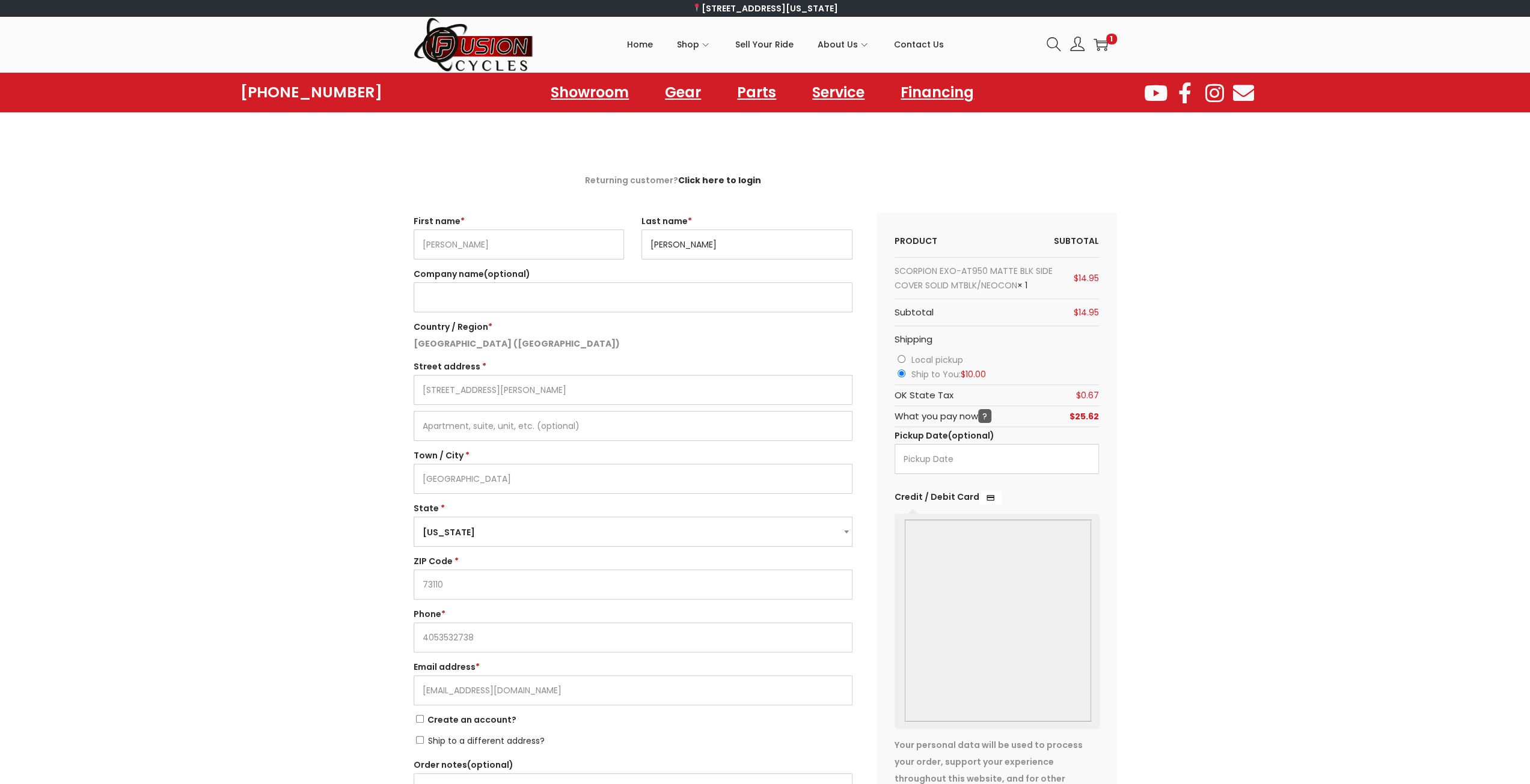
click at [682, 241] on input "Beachler" at bounding box center [747, 245] width 210 height 30
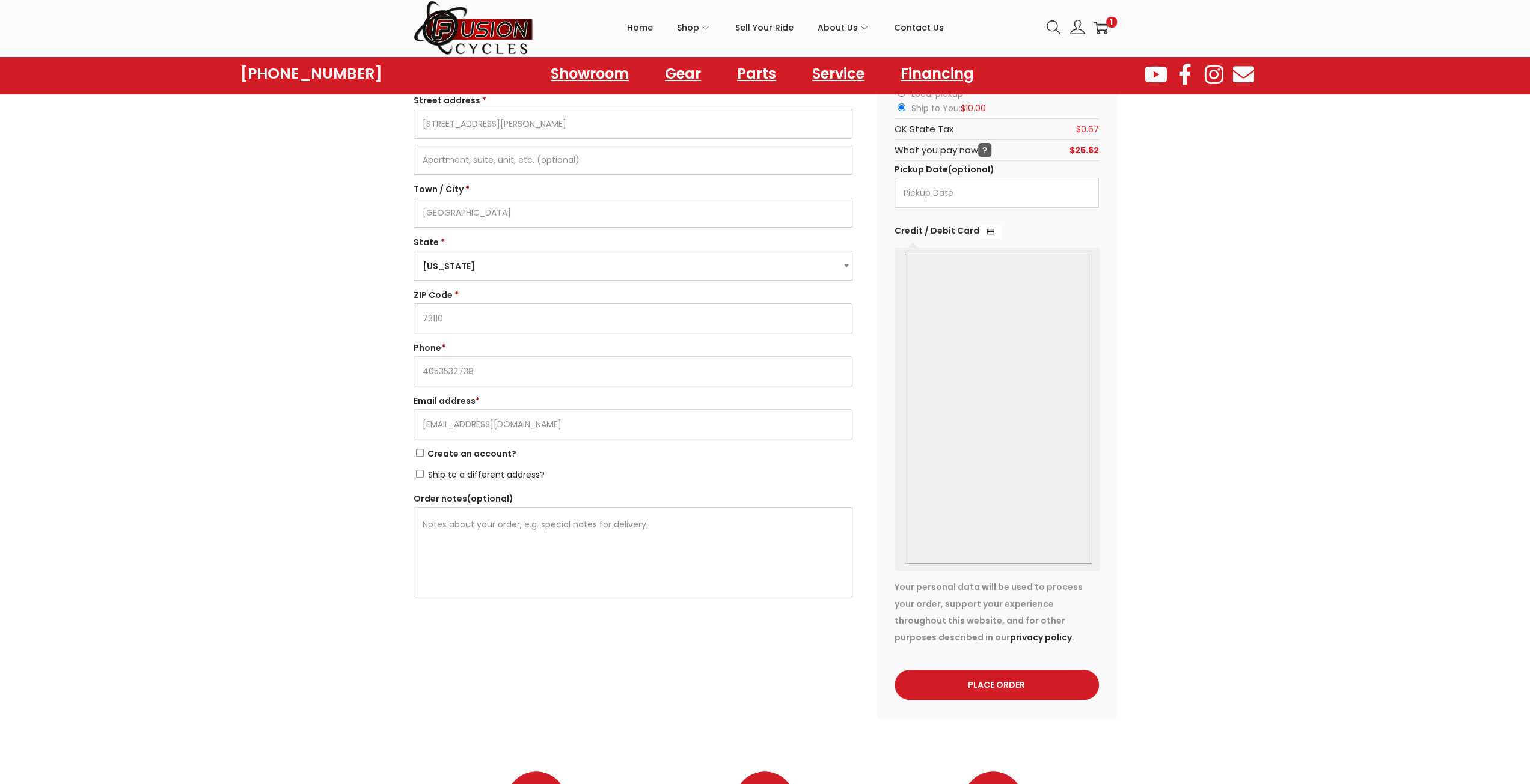
scroll to position [301, 0]
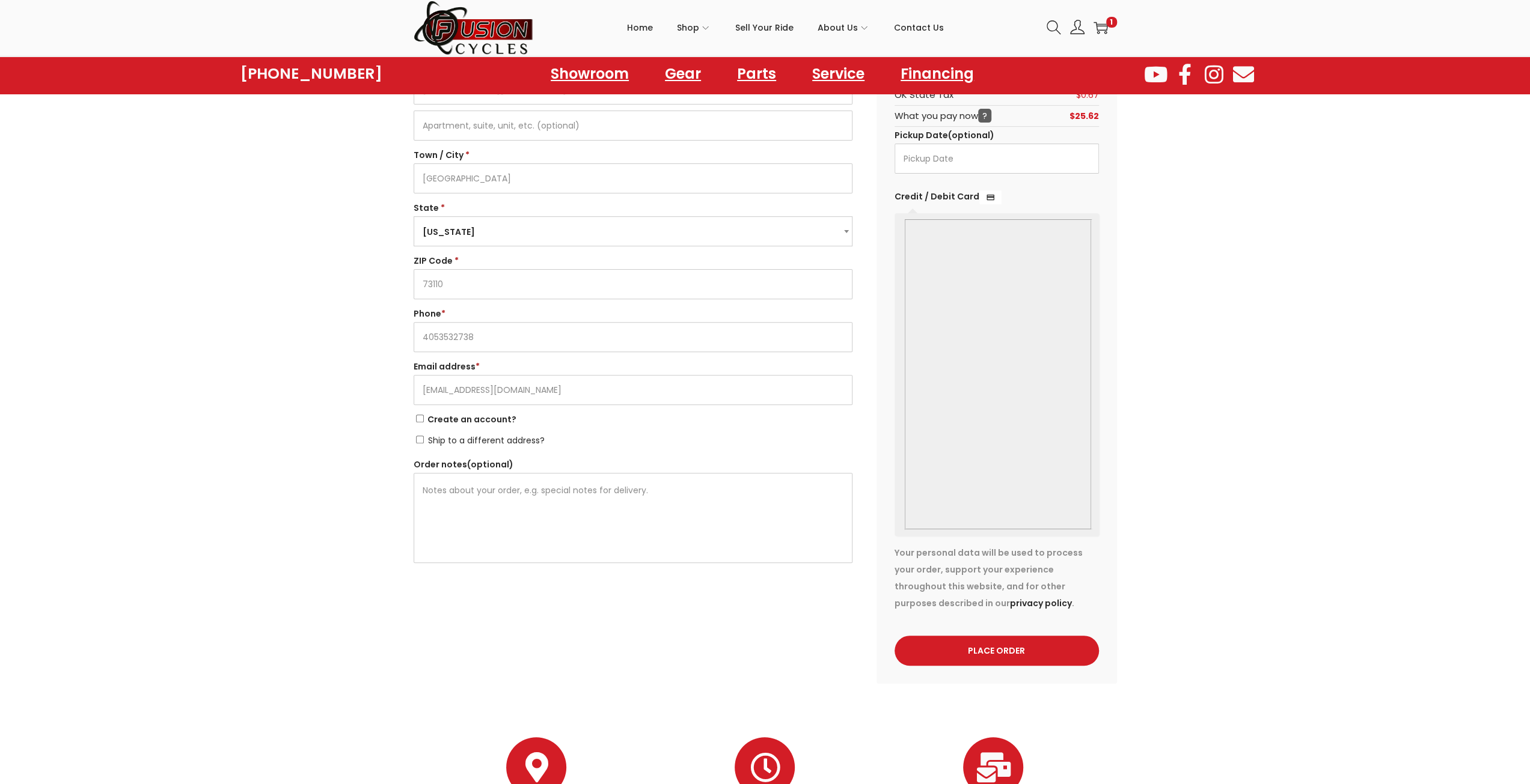
click at [1130, 454] on div "Returning customer? Click here to login If you have shopped with us before, ple…" at bounding box center [765, 277] width 1530 height 812
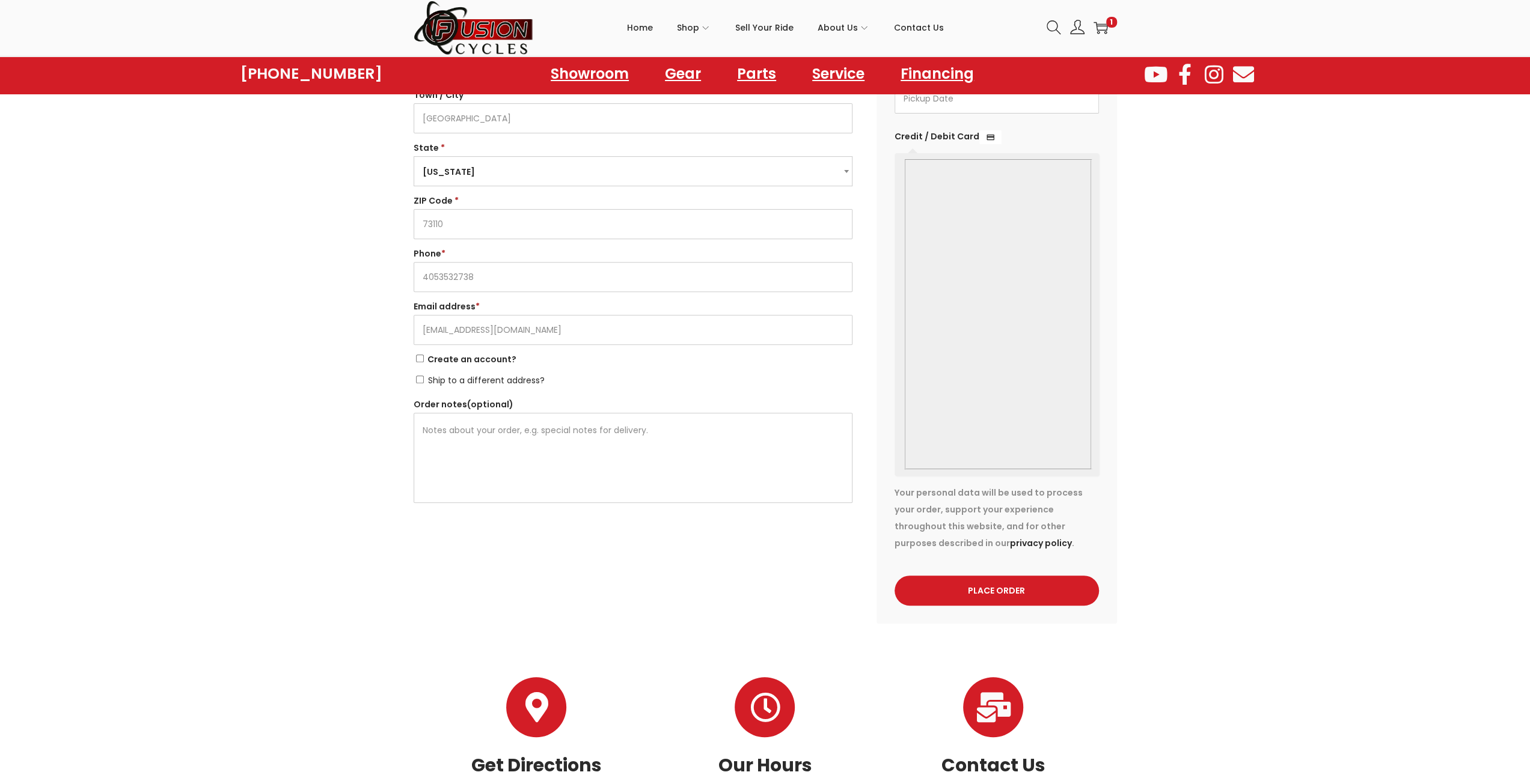
scroll to position [421, 0]
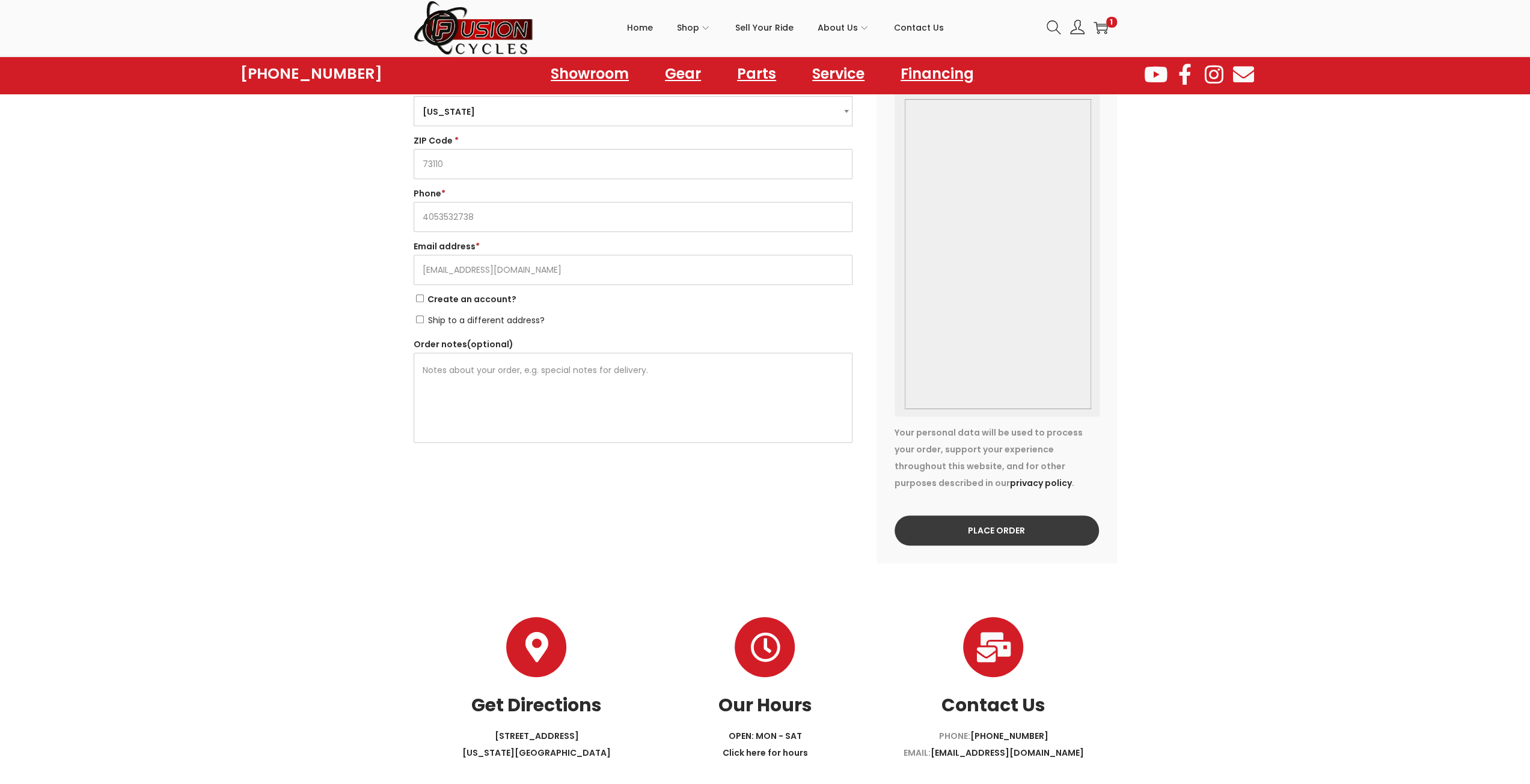
click at [1019, 535] on button "Place order" at bounding box center [997, 530] width 205 height 30
